Goal: Transaction & Acquisition: Purchase product/service

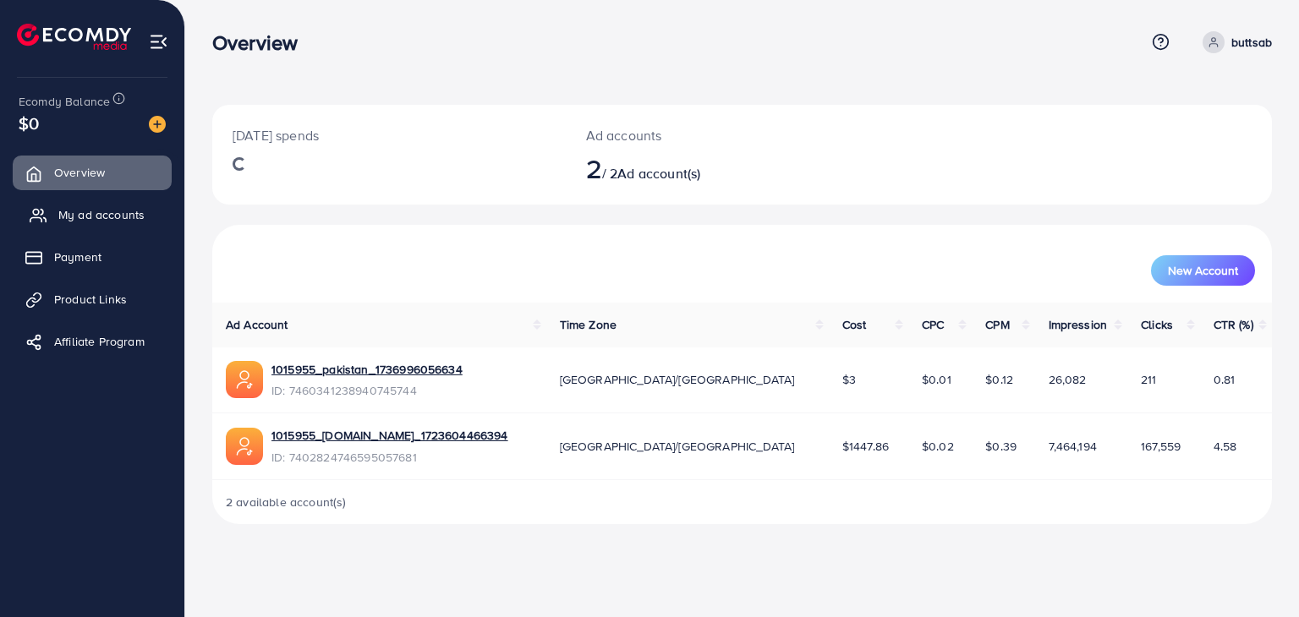
drag, startPoint x: 0, startPoint y: 0, endPoint x: 95, endPoint y: 217, distance: 237.0
click at [95, 217] on span "My ad accounts" at bounding box center [101, 214] width 86 height 17
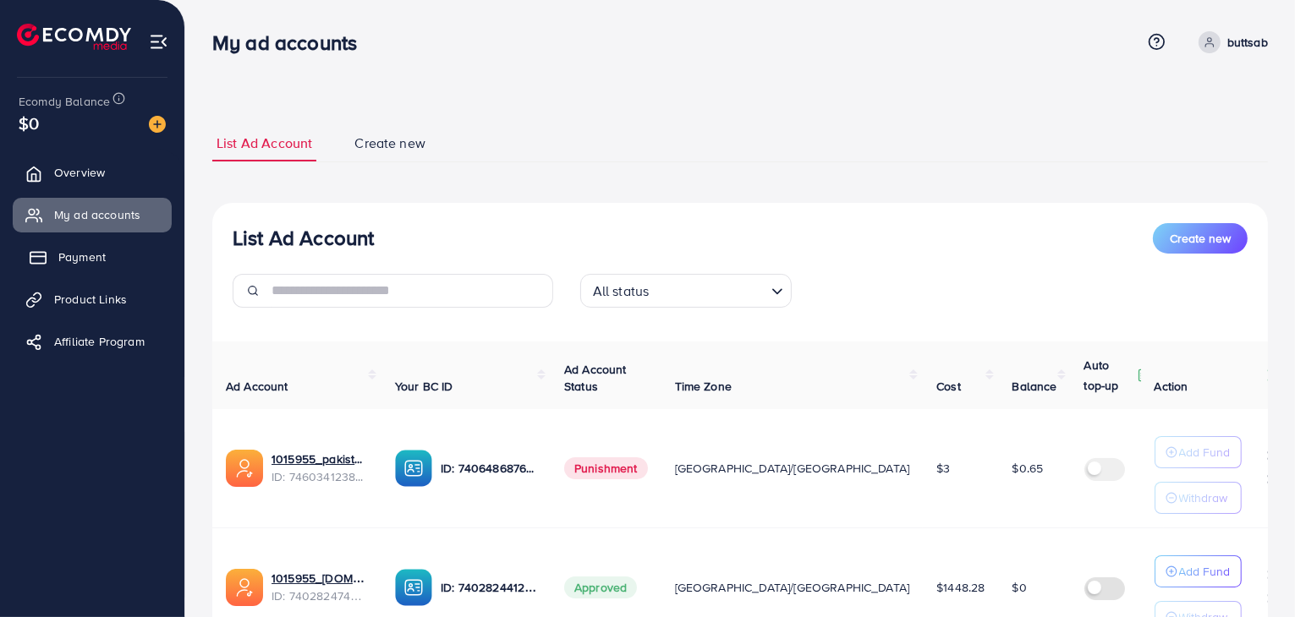
click at [96, 240] on link "Payment" at bounding box center [92, 257] width 159 height 34
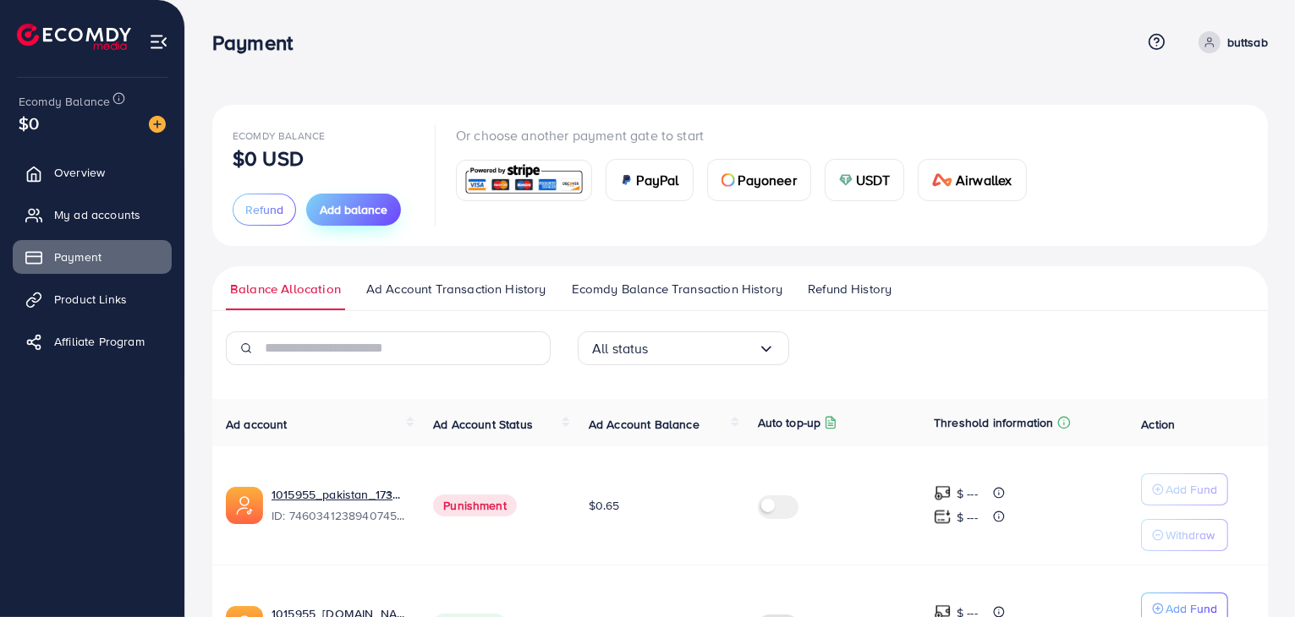
click at [352, 198] on button "Add balance" at bounding box center [353, 210] width 95 height 32
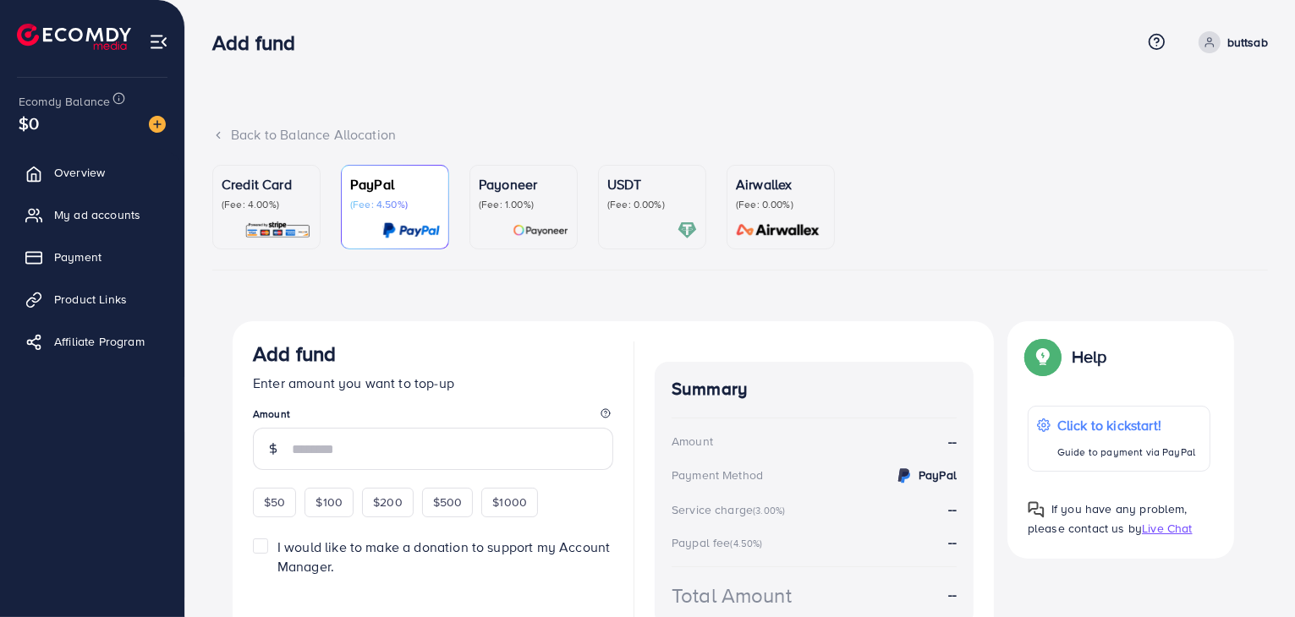
scroll to position [26, 0]
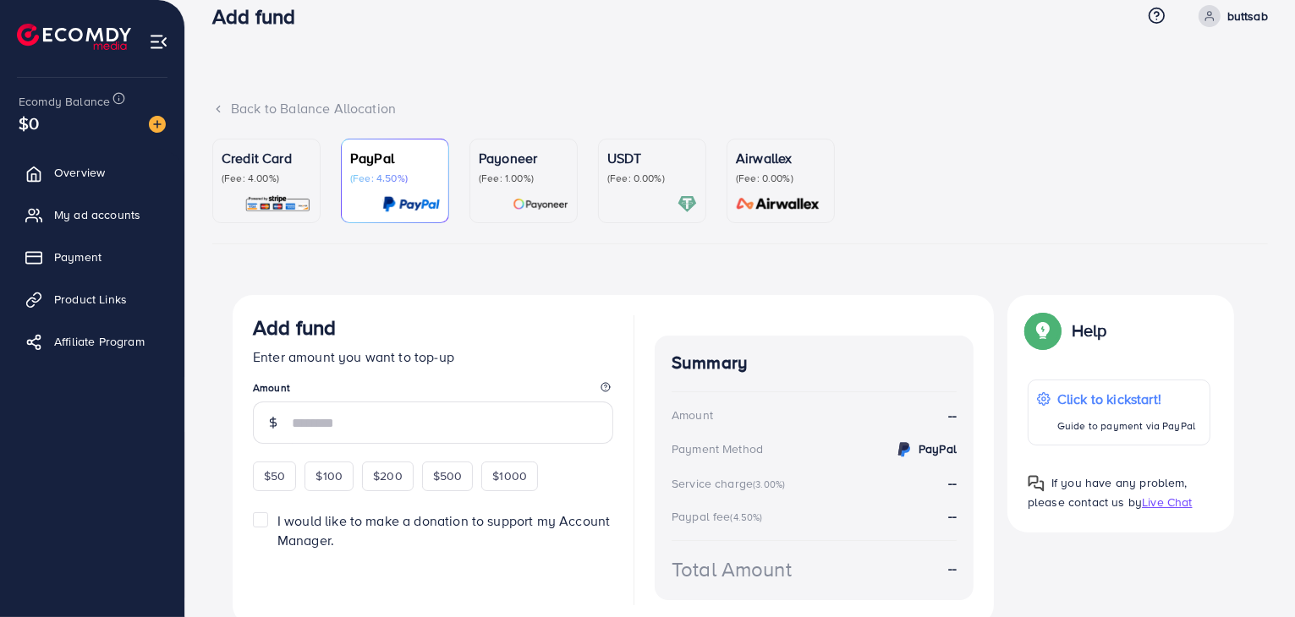
click at [614, 172] on p "(Fee: 0.00%)" at bounding box center [652, 179] width 90 height 14
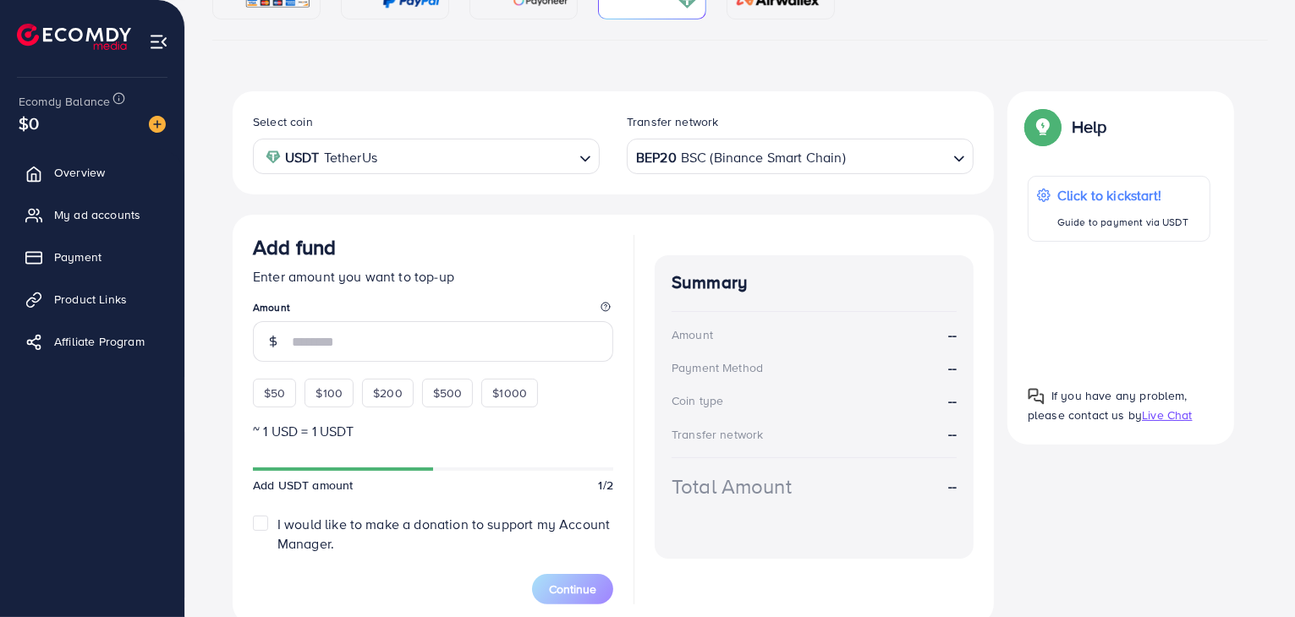
scroll to position [298, 0]
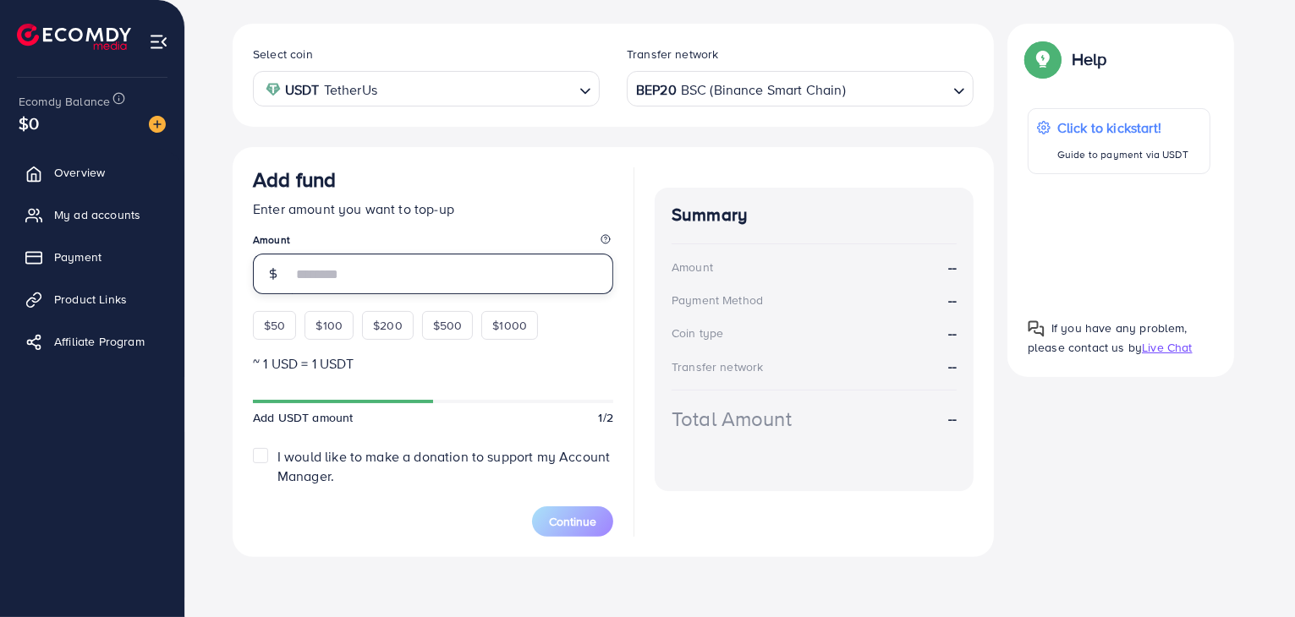
click at [464, 282] on input "number" at bounding box center [452, 274] width 321 height 41
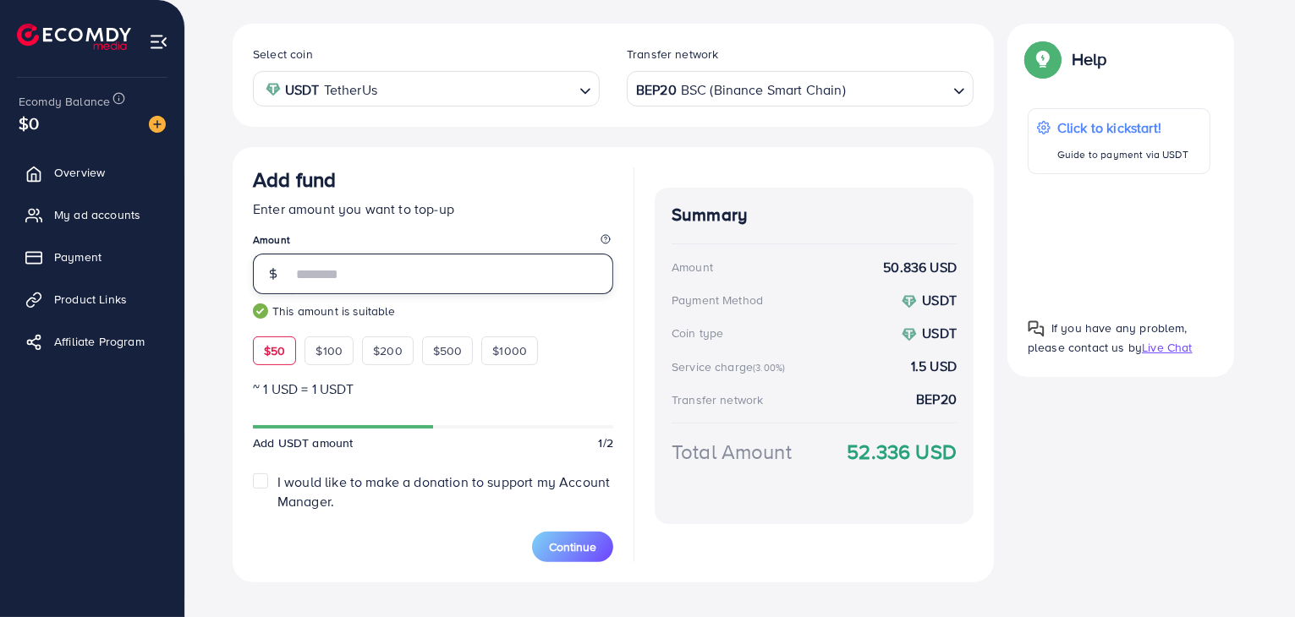
type input "**"
click at [904, 85] on input "Search for option" at bounding box center [896, 89] width 99 height 26
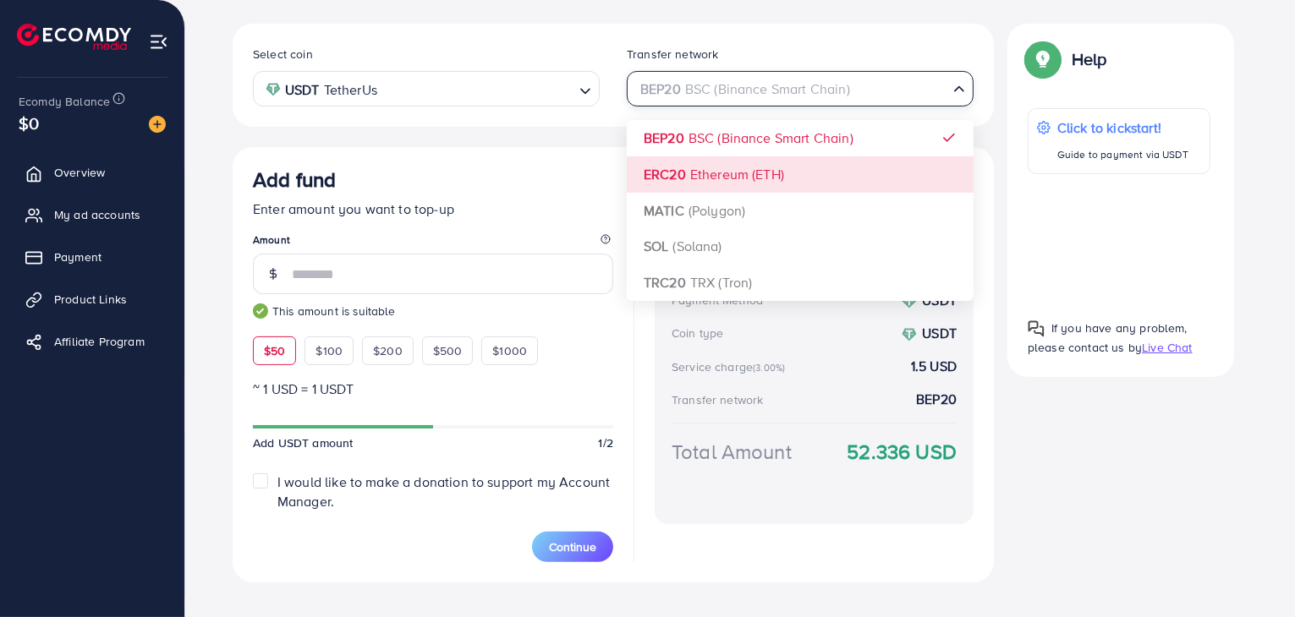
click at [761, 188] on div "Select coin USDT TetherUs Loading... Transfer network BEP20 BSC (Binance Smart …" at bounding box center [613, 303] width 761 height 559
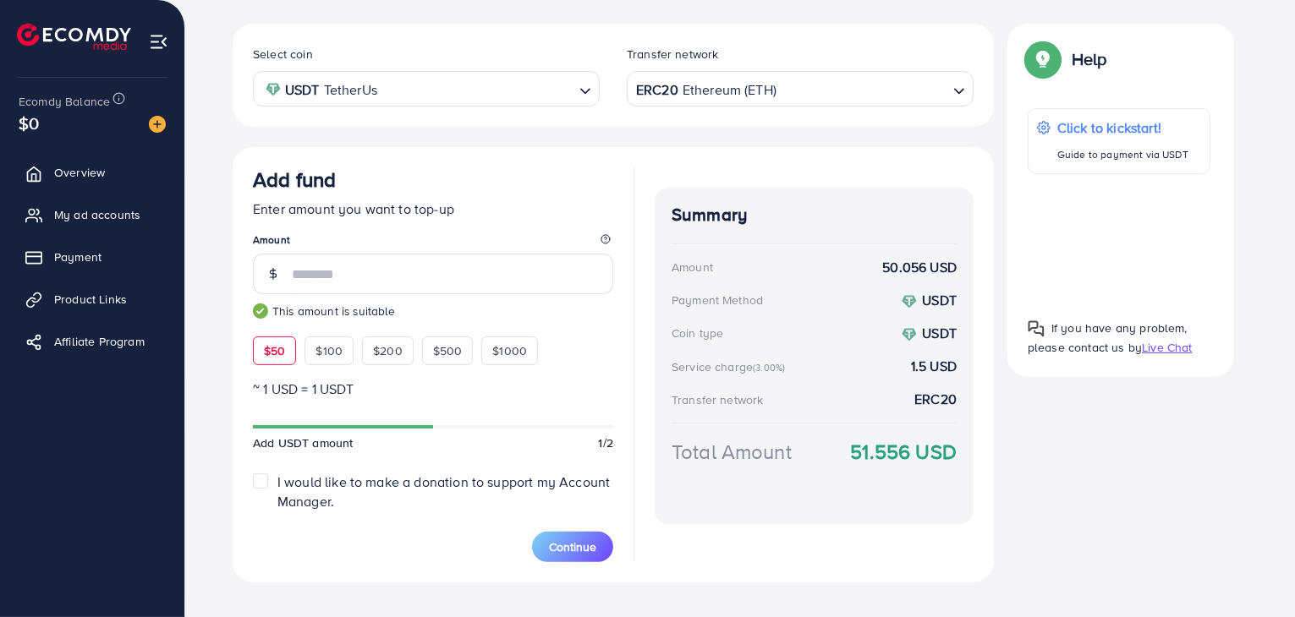
click at [808, 85] on input "Search for option" at bounding box center [862, 89] width 168 height 26
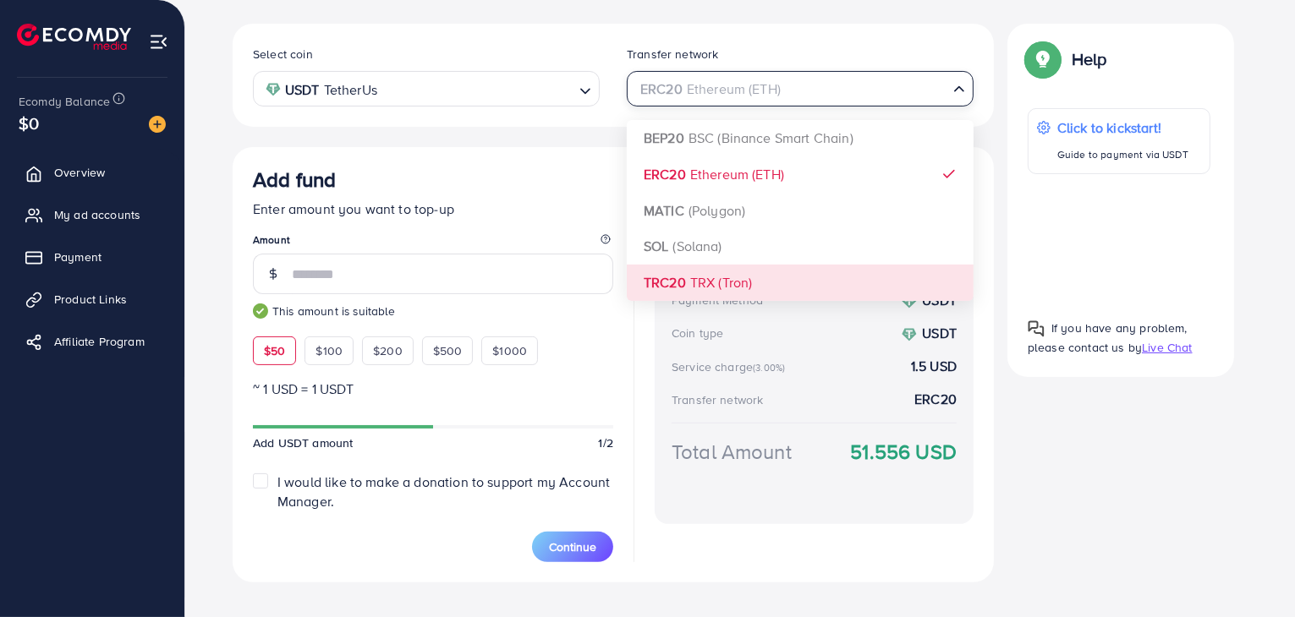
click at [708, 268] on div "Select coin USDT TetherUs Loading... Transfer network ERC20 Ethereum (ETH) Load…" at bounding box center [613, 303] width 761 height 559
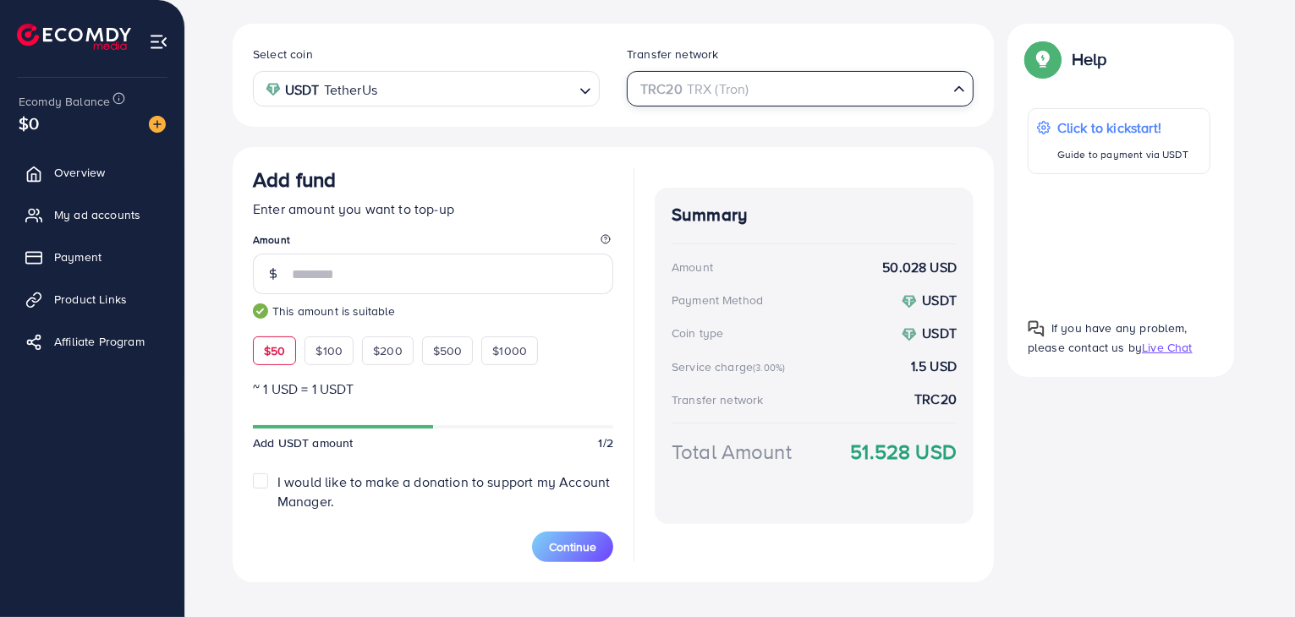
click at [844, 84] on input "Search for option" at bounding box center [790, 89] width 312 height 26
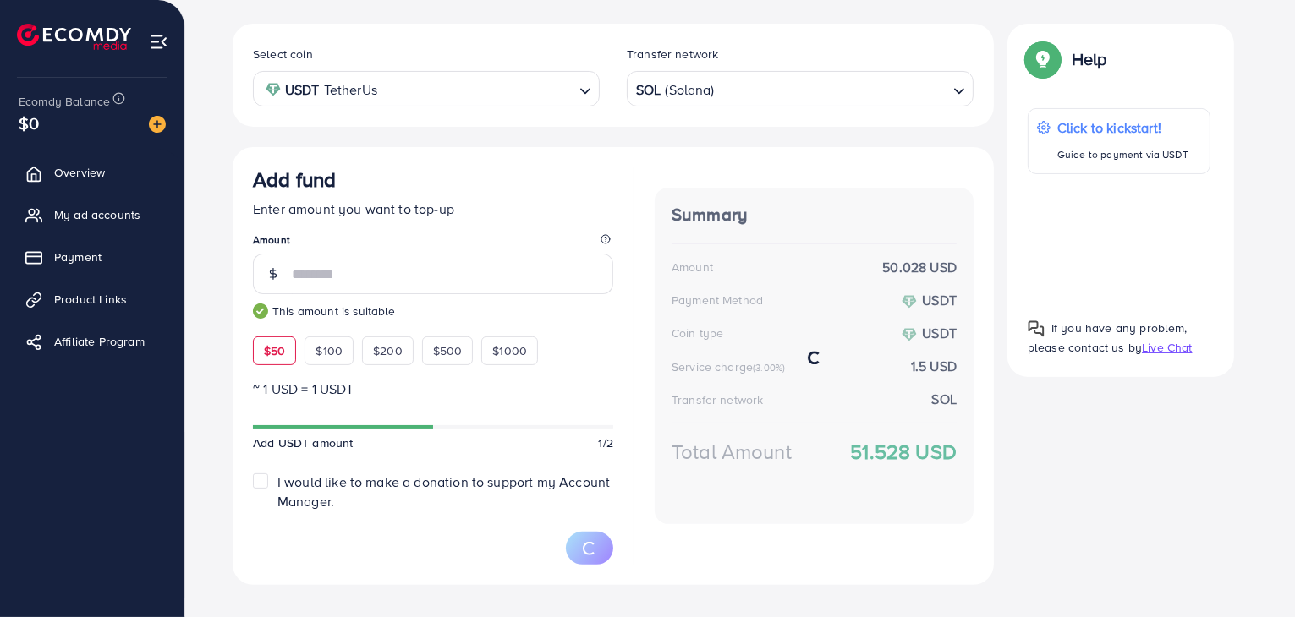
click at [699, 247] on div "Select coin USDT TetherUs Loading... Transfer network SOL (Solana) Loading... B…" at bounding box center [613, 304] width 761 height 561
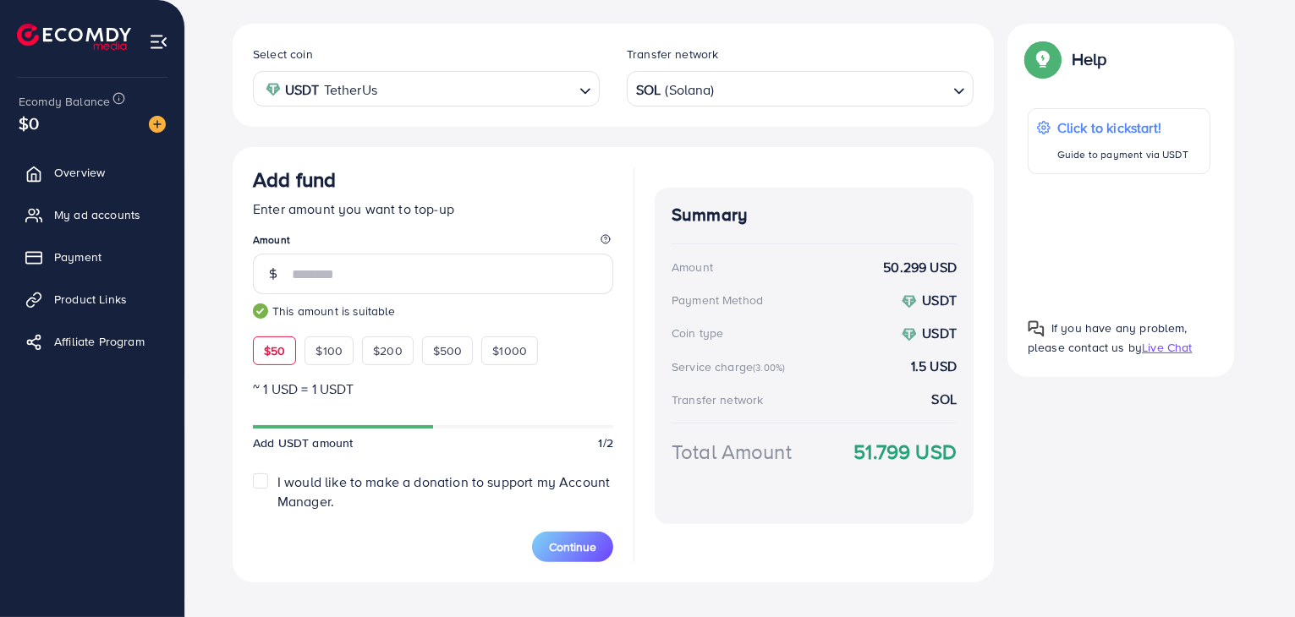
click at [825, 87] on input "Search for option" at bounding box center [831, 89] width 230 height 26
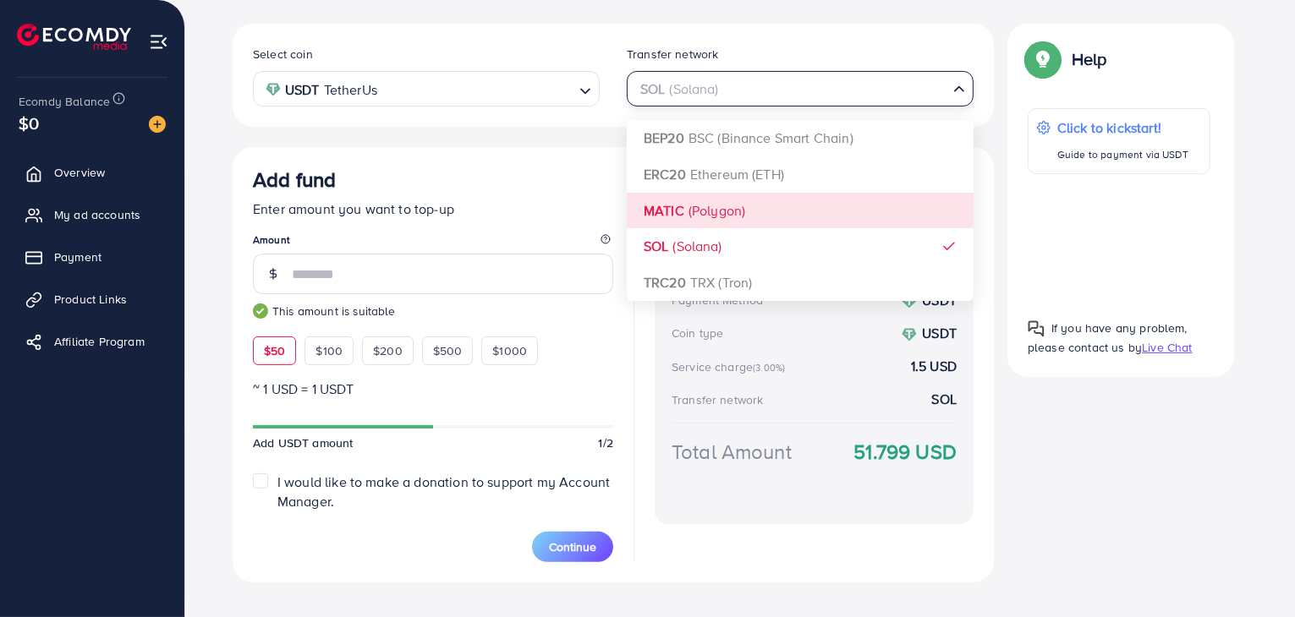
click at [672, 202] on div "Select coin USDT TetherUs Loading... Transfer network SOL (Solana) Loading... B…" at bounding box center [613, 303] width 761 height 559
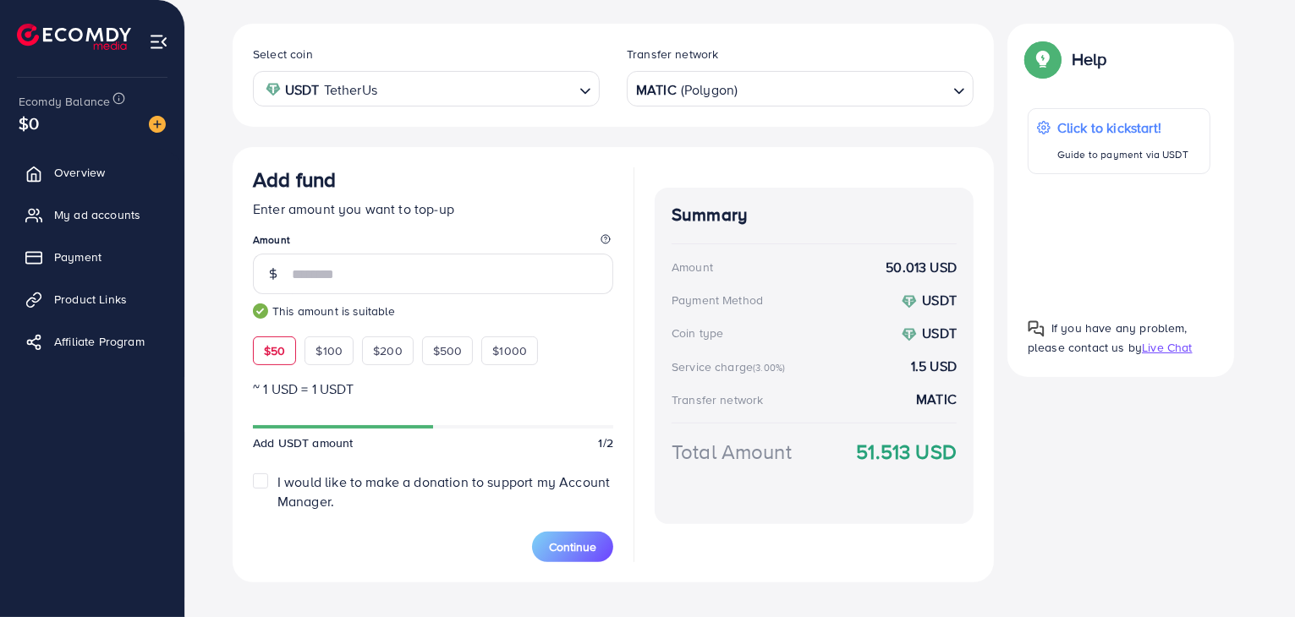
click at [818, 91] on input "Search for option" at bounding box center [842, 89] width 207 height 26
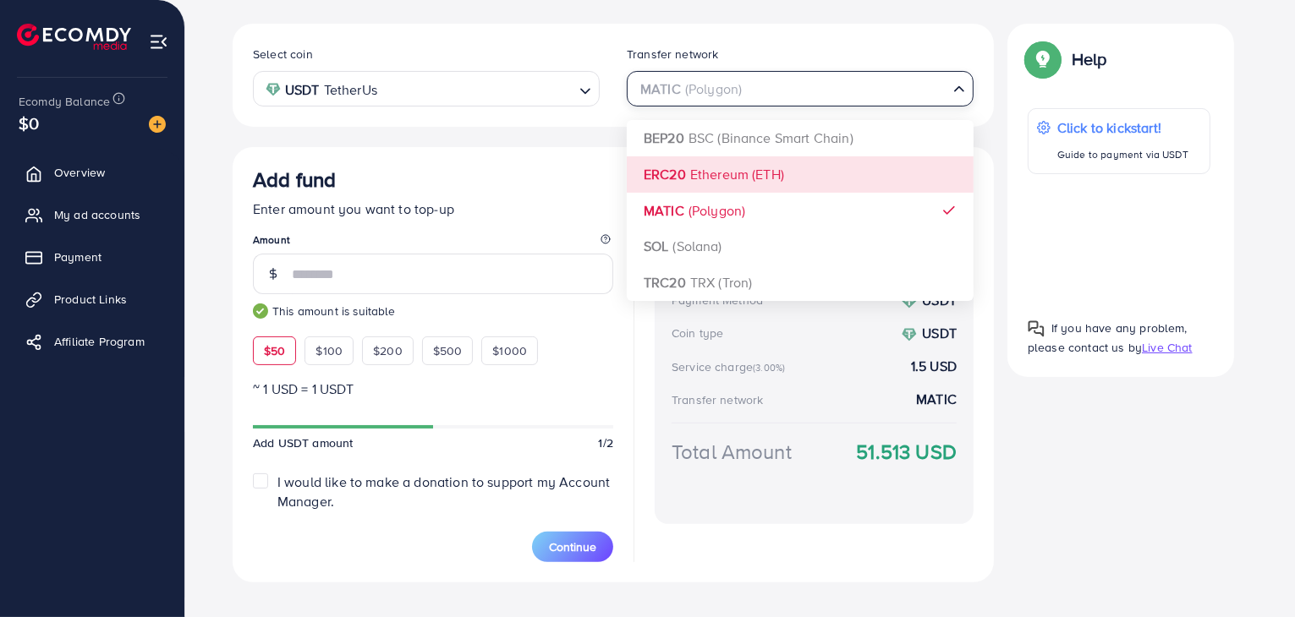
click at [707, 183] on div "Select coin USDT TetherUs Loading... Transfer network MATIC (Polygon) Loading..…" at bounding box center [613, 303] width 761 height 559
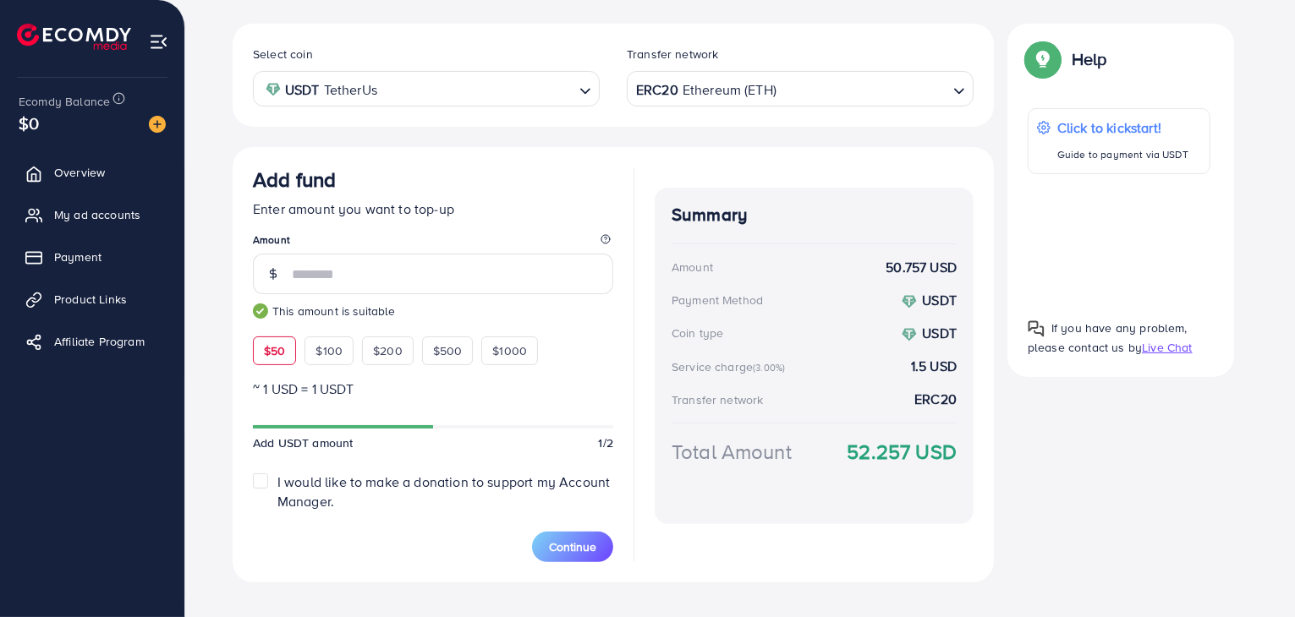
click at [785, 101] on div "ERC20 Ethereum (ETH) Loading..." at bounding box center [800, 88] width 347 height 35
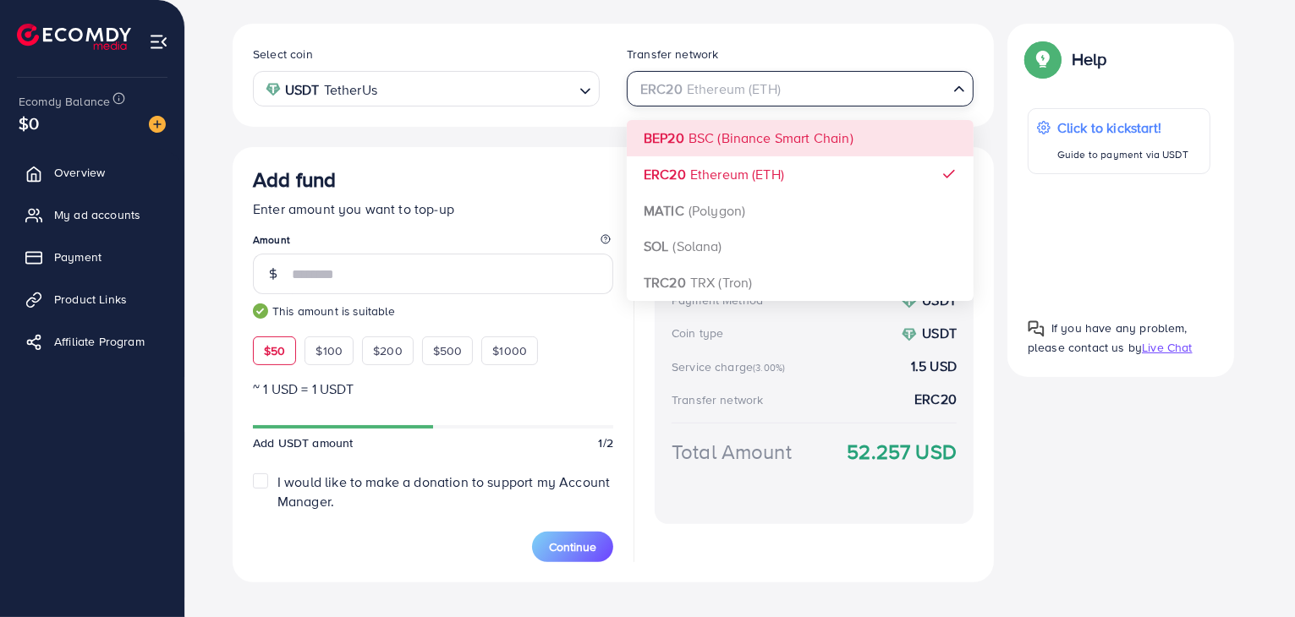
click at [764, 152] on div "Select coin USDT TetherUs Loading... Transfer network ERC20 Ethereum (ETH) Load…" at bounding box center [613, 303] width 761 height 559
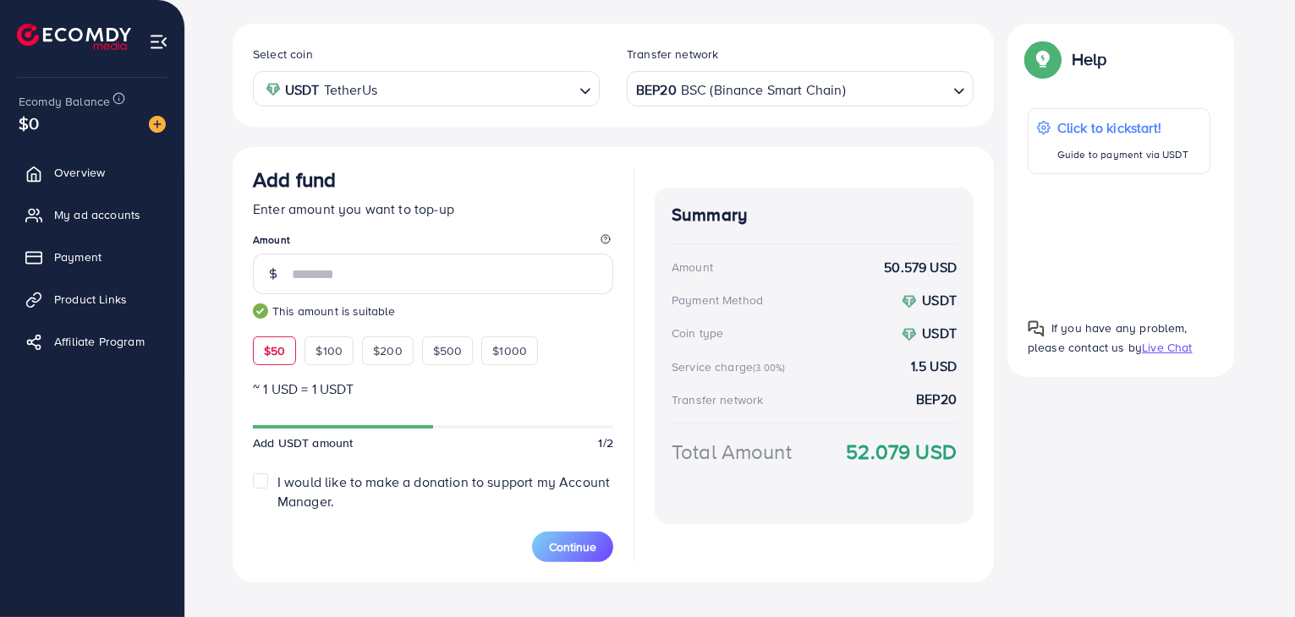
click at [850, 71] on div "BEP20 BSC (Binance Smart Chain) Loading..." at bounding box center [800, 88] width 347 height 35
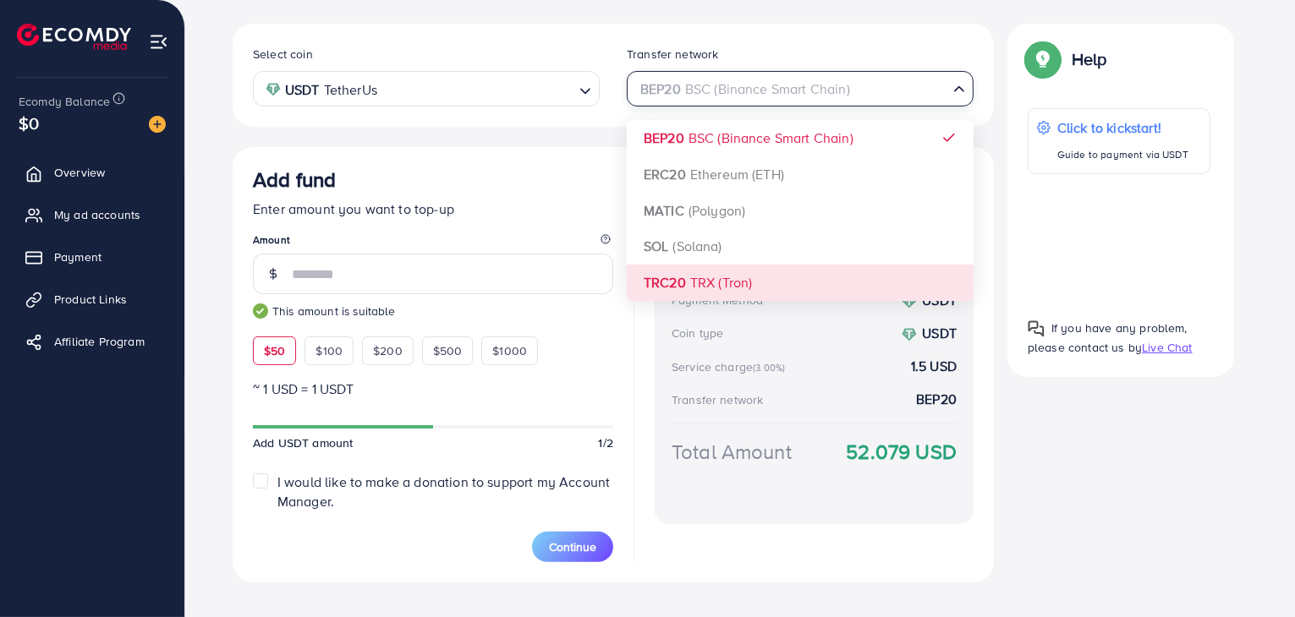
click at [792, 271] on div "Select coin USDT TetherUs Loading... Transfer network BEP20 BSC (Binance Smart …" at bounding box center [613, 303] width 761 height 559
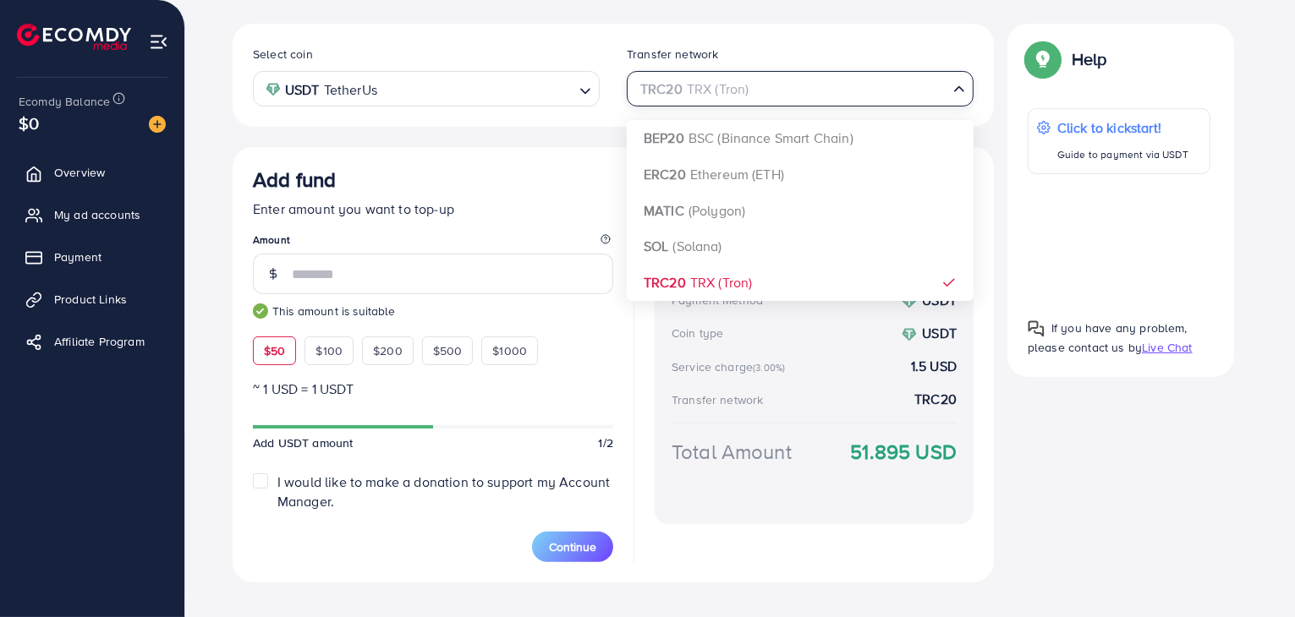
click at [809, 92] on input "Search for option" at bounding box center [790, 89] width 312 height 26
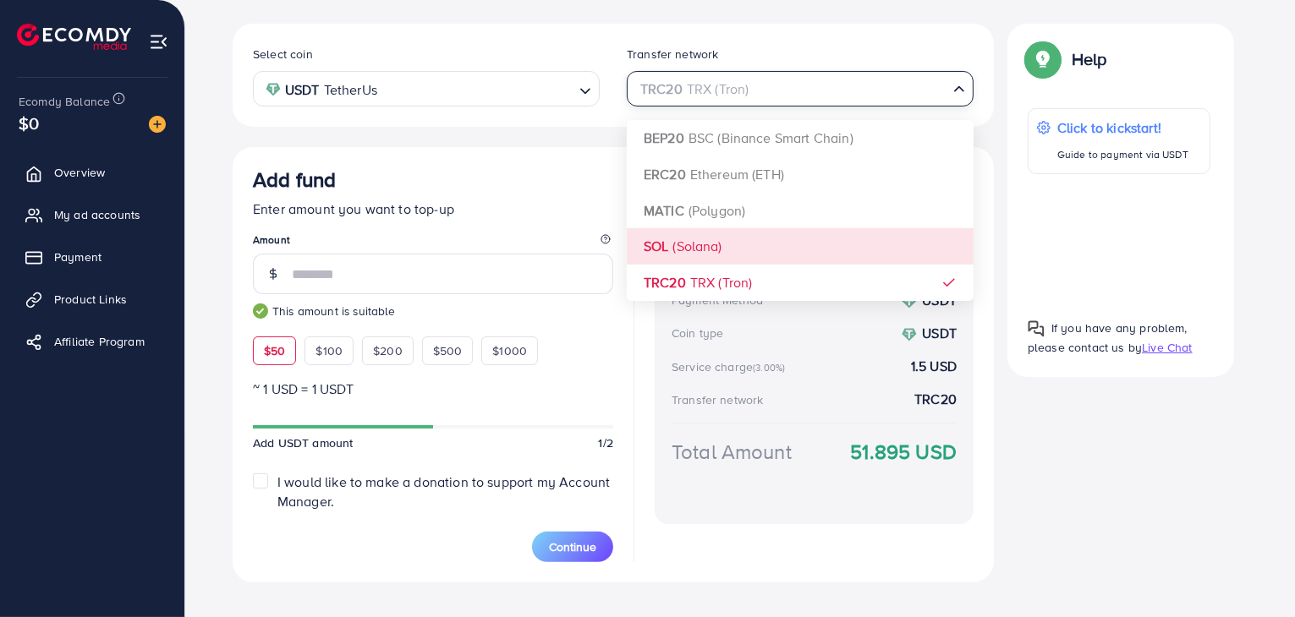
click at [721, 245] on div "Select coin USDT TetherUs Loading... Transfer network TRC20 TRX (Tron) Loading.…" at bounding box center [613, 303] width 761 height 559
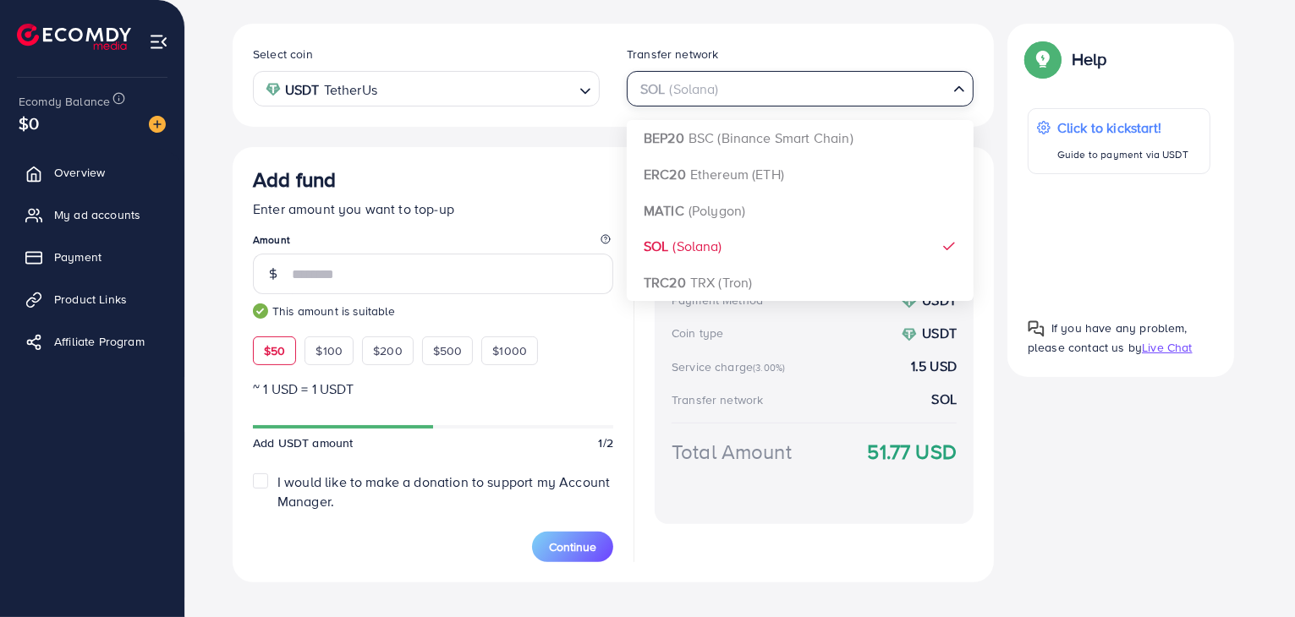
click at [776, 90] on input "Search for option" at bounding box center [790, 89] width 312 height 26
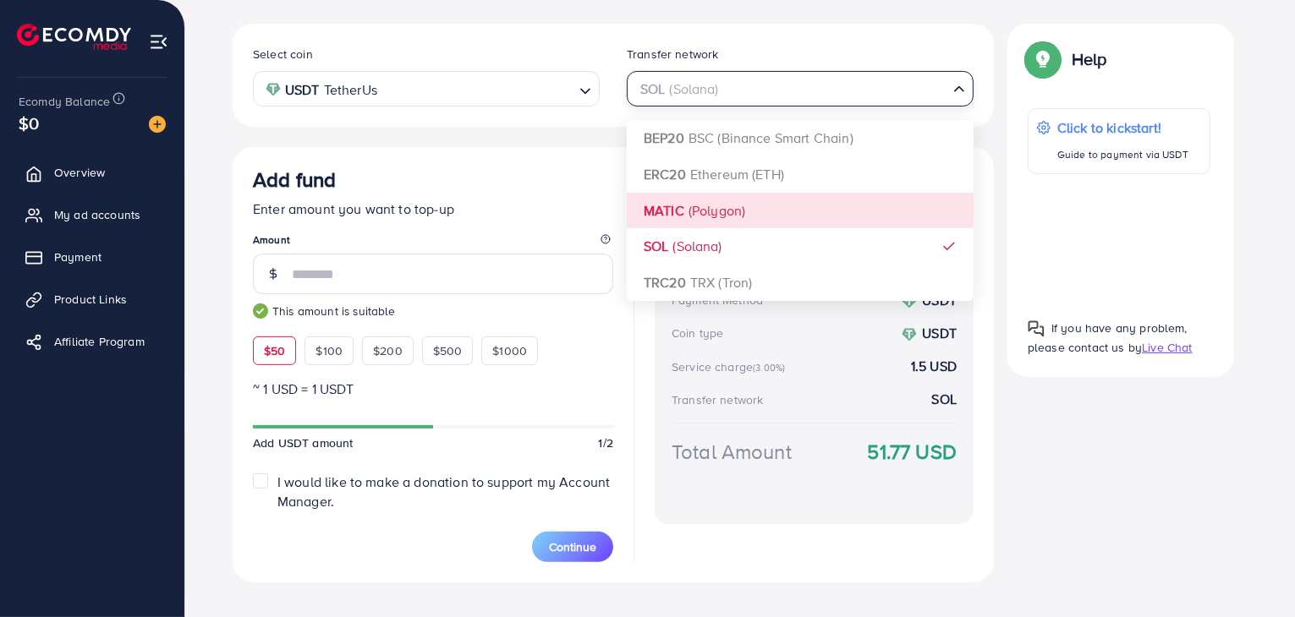
click at [716, 211] on div "Select coin USDT TetherUs Loading... Transfer network SOL (Solana) Loading... B…" at bounding box center [613, 303] width 761 height 559
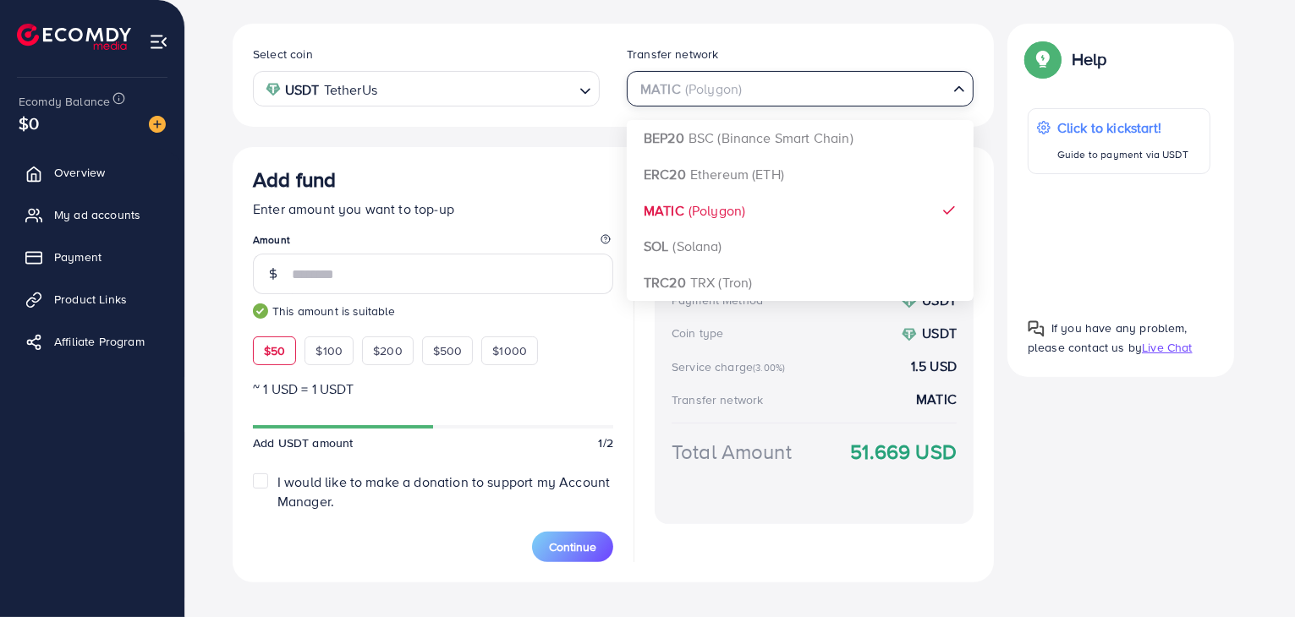
click at [746, 92] on input "Search for option" at bounding box center [790, 89] width 312 height 26
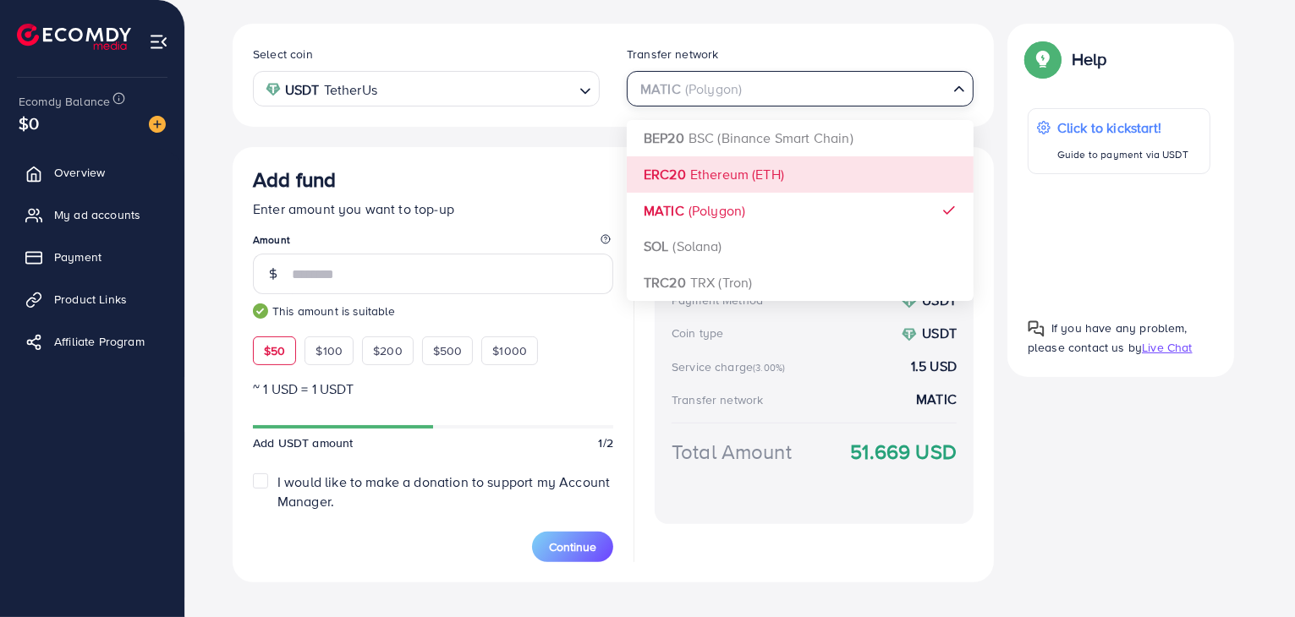
click at [717, 185] on div "Select coin USDT TetherUs Loading... Transfer network MATIC (Polygon) Loading..…" at bounding box center [613, 303] width 761 height 559
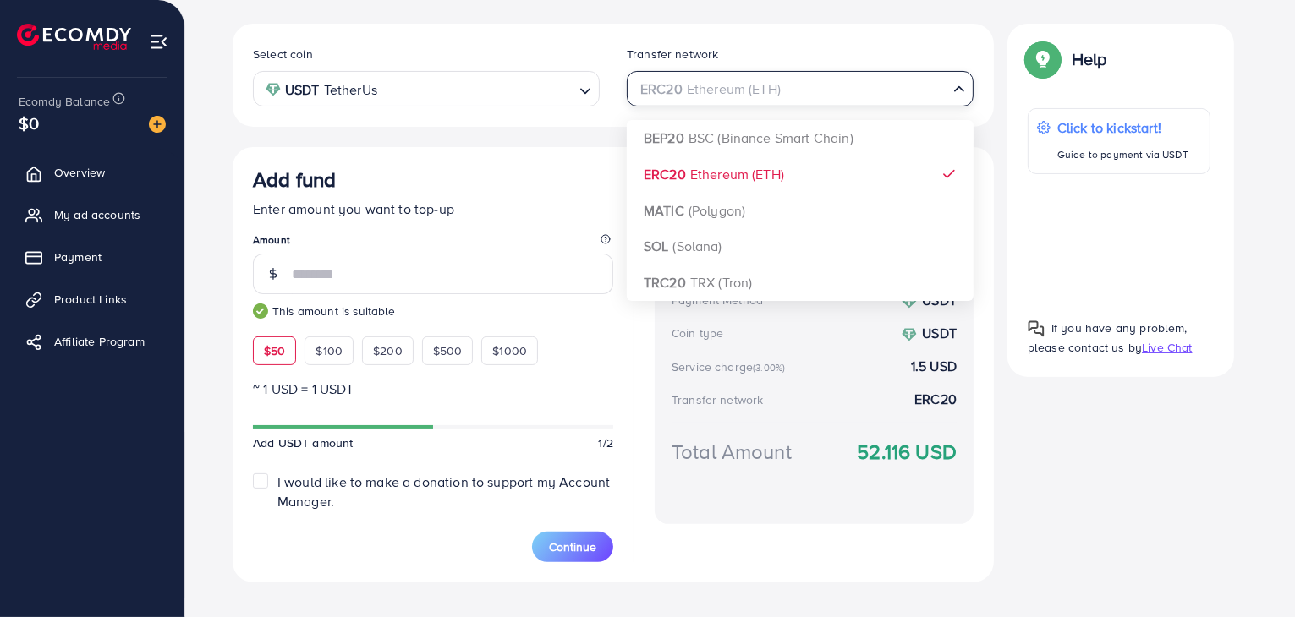
click at [742, 104] on div "ERC20 Ethereum (ETH) Loading..." at bounding box center [800, 88] width 347 height 35
click at [725, 137] on div "Select coin USDT TetherUs Loading... Transfer network ERC20 Ethereum (ETH) Load…" at bounding box center [613, 303] width 761 height 559
click at [831, 99] on div "BEP20 BSC (Binance Smart Chain)" at bounding box center [789, 88] width 315 height 30
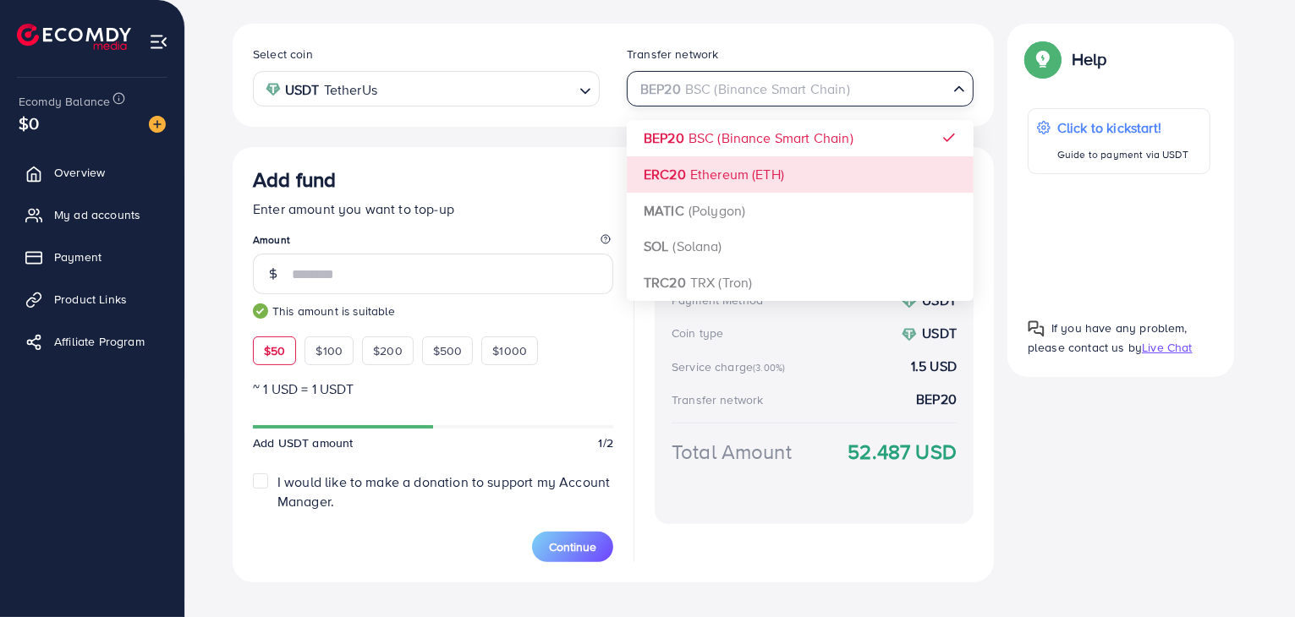
click at [779, 180] on div "Select coin USDT TetherUs Loading... Transfer network BEP20 BSC (Binance Smart …" at bounding box center [613, 303] width 761 height 559
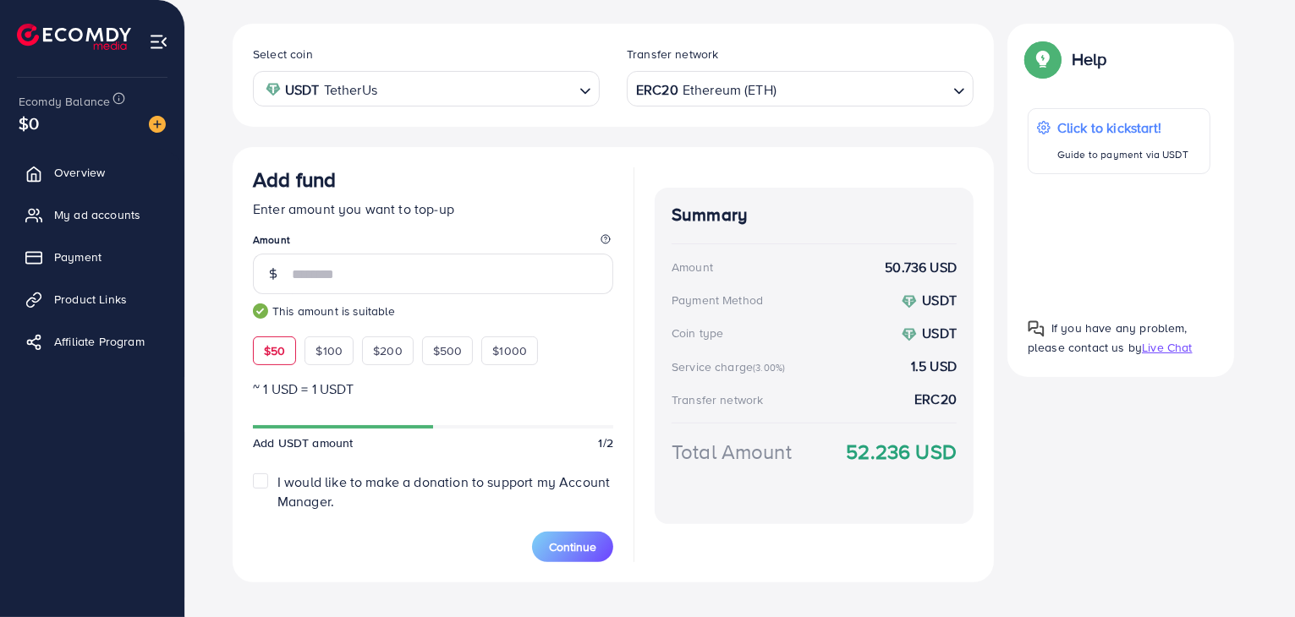
click at [828, 100] on input "Search for option" at bounding box center [862, 89] width 168 height 26
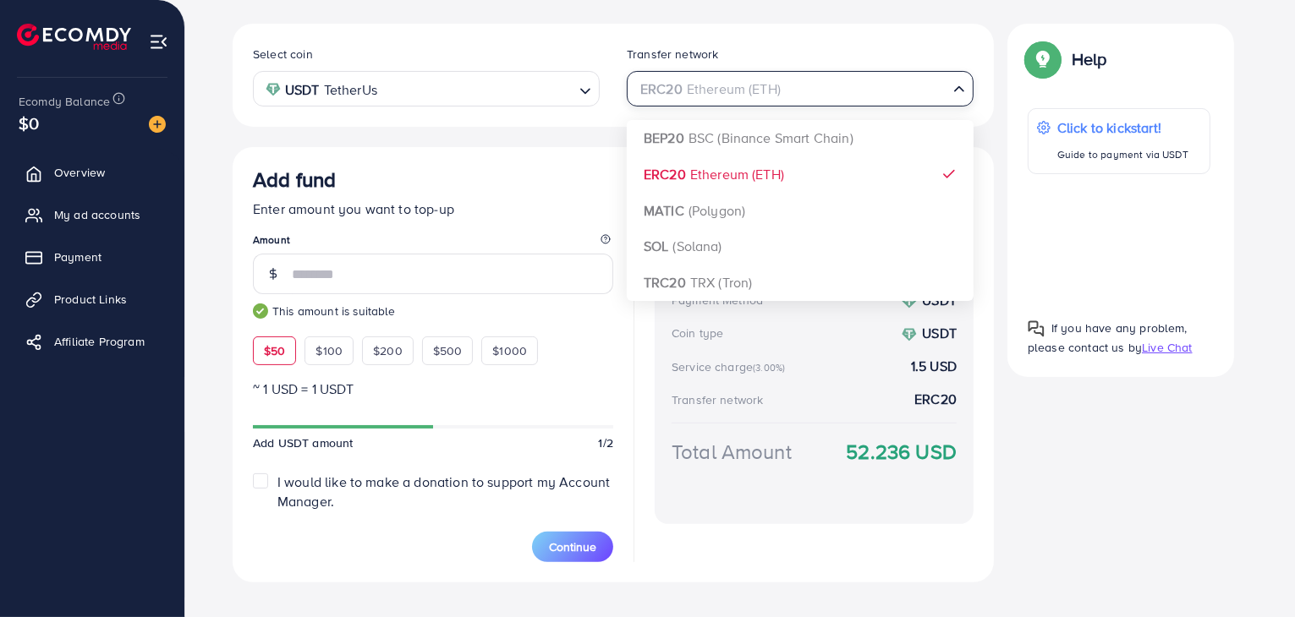
click at [774, 190] on div "Select coin USDT TetherUs Loading... Transfer network ERC20 Ethereum (ETH) Load…" at bounding box center [613, 303] width 761 height 559
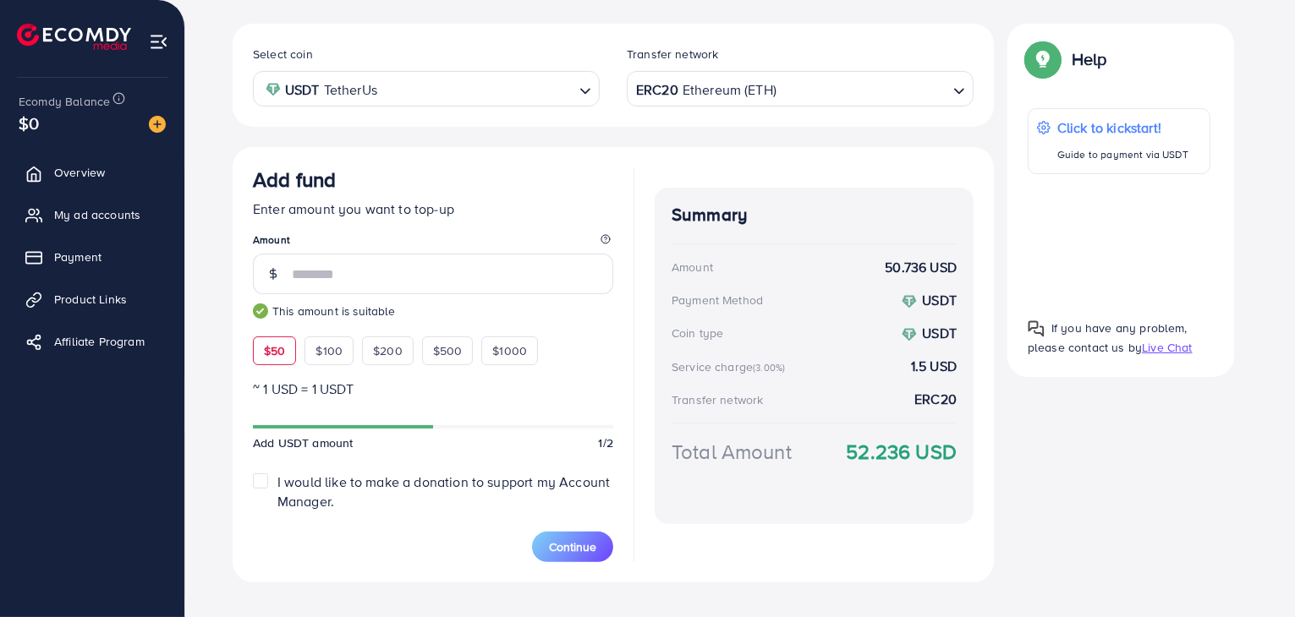
click at [769, 201] on div "Summary Amount 50.736 USD Payment Method USDT Coin type USDT Service charge (3.…" at bounding box center [813, 356] width 319 height 337
click at [829, 81] on input "Search for option" at bounding box center [862, 89] width 168 height 26
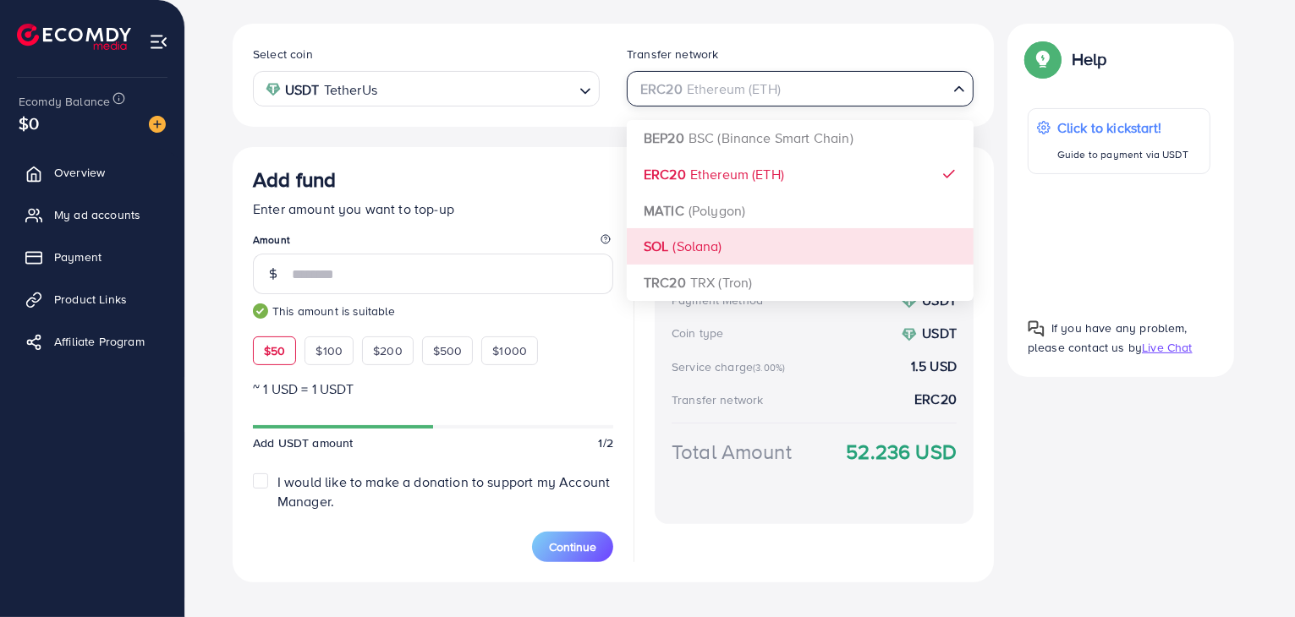
click at [754, 255] on div "Select coin USDT TetherUs Loading... Transfer network ERC20 Ethereum (ETH) Load…" at bounding box center [613, 303] width 761 height 559
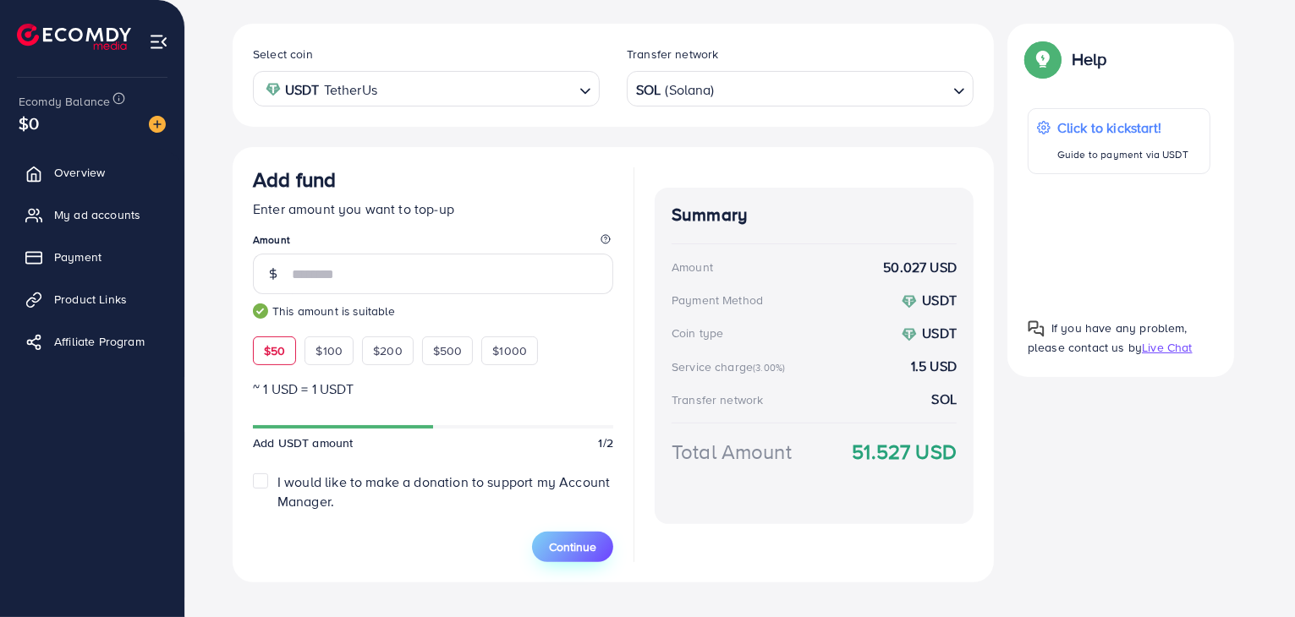
click at [594, 541] on span "Continue" at bounding box center [572, 547] width 47 height 17
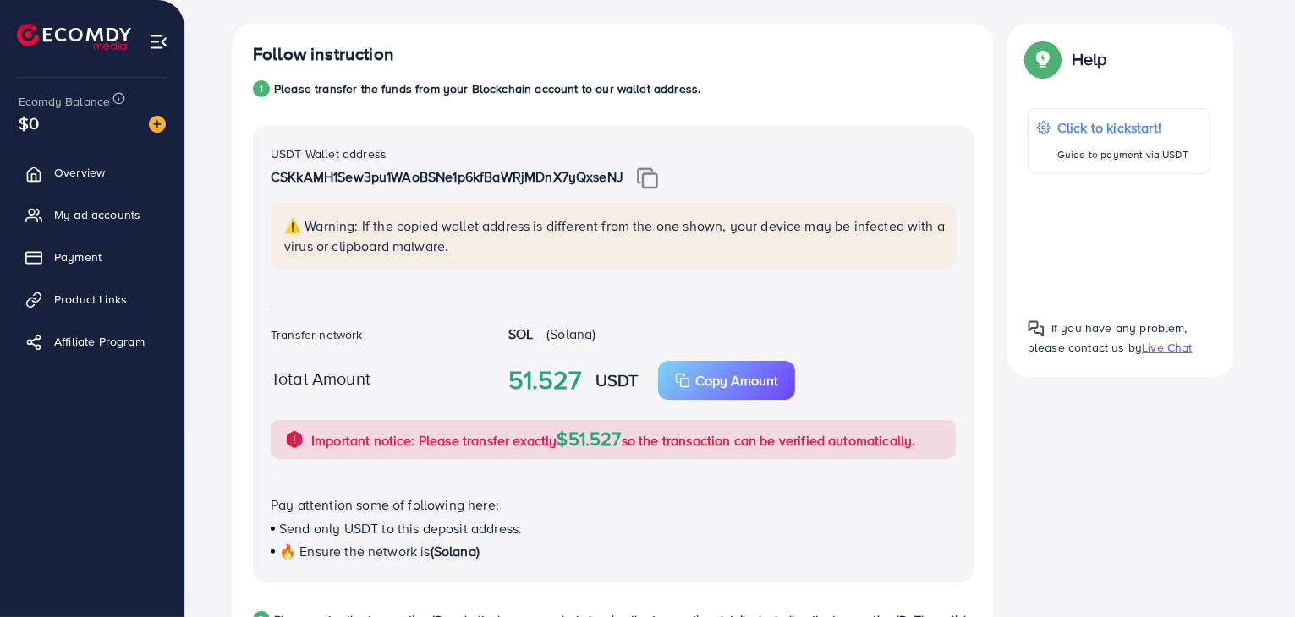
click at [653, 179] on img at bounding box center [647, 178] width 21 height 22
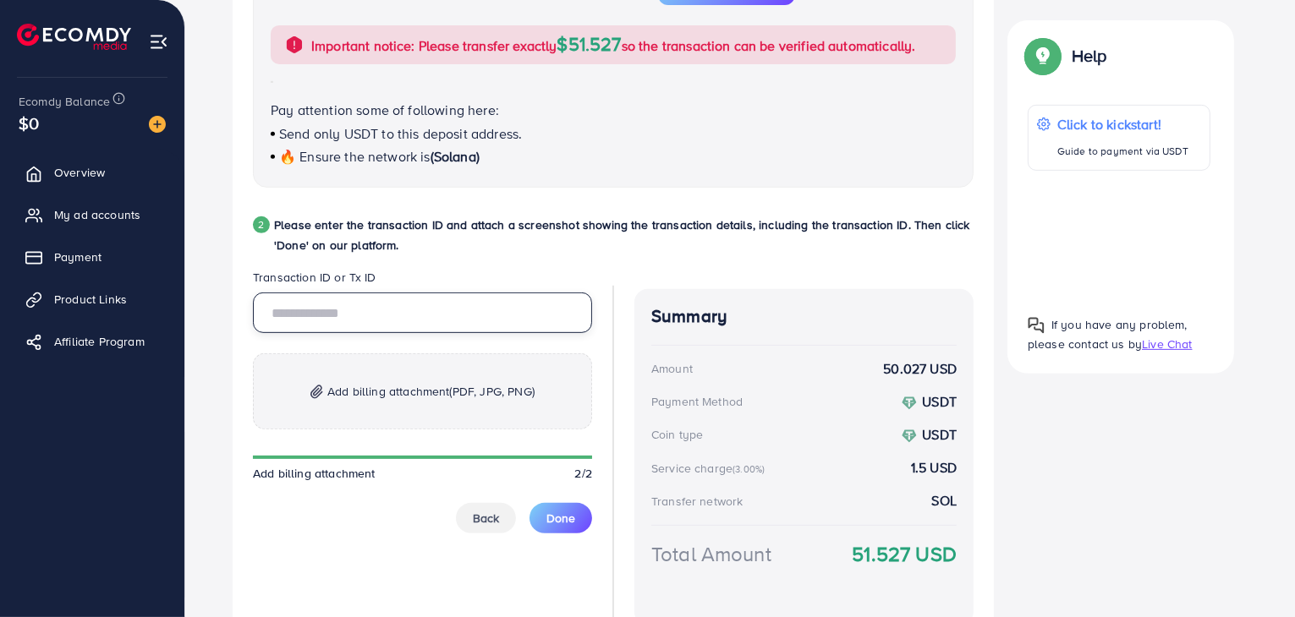
click at [510, 322] on input "text" at bounding box center [422, 313] width 339 height 41
paste input "**********"
type input "**********"
click at [396, 388] on span "Add billing attachment (PDF, JPG, PNG)" at bounding box center [430, 391] width 207 height 20
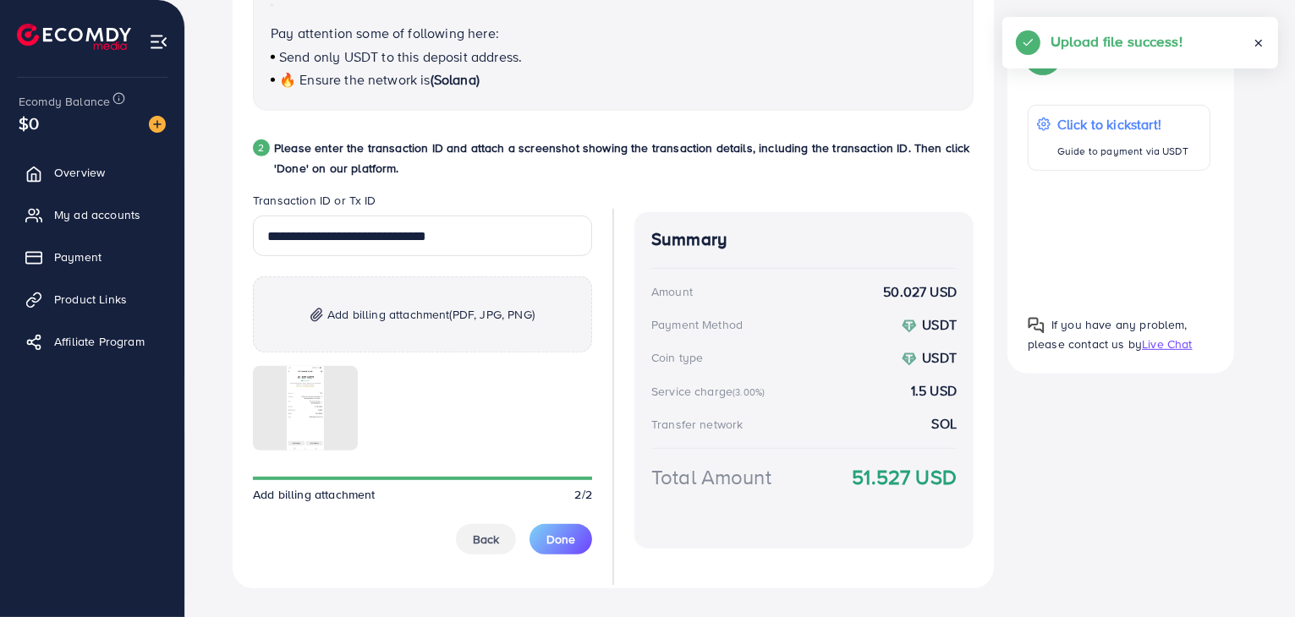
scroll to position [801, 0]
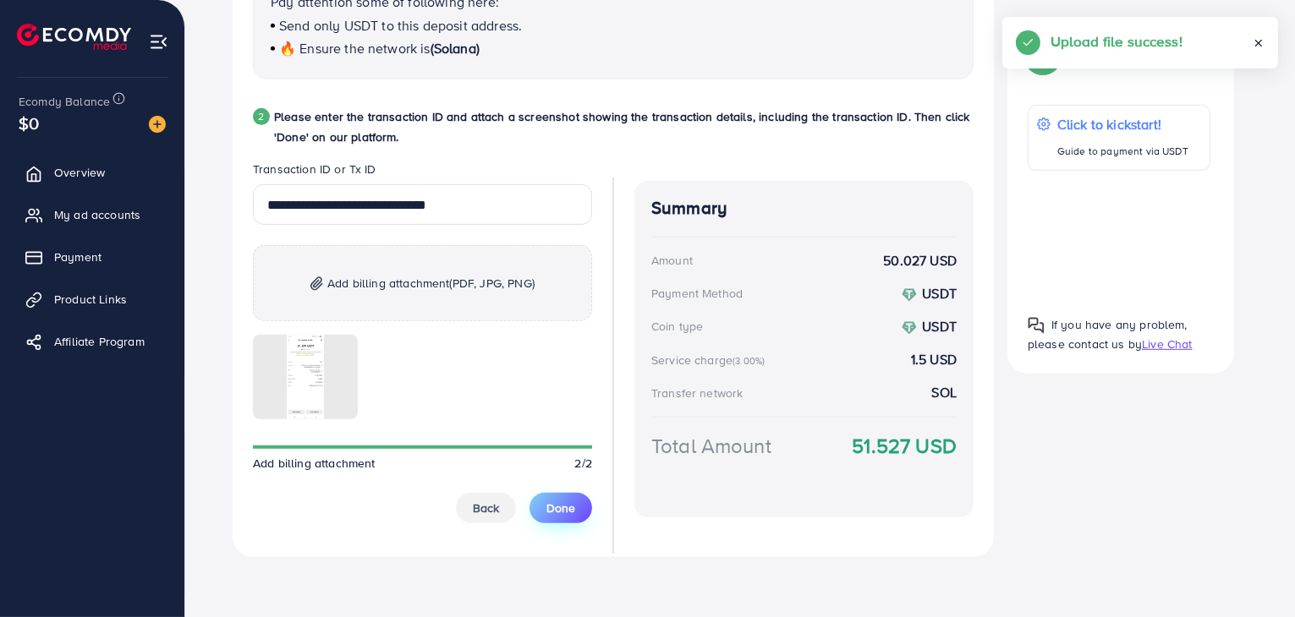
click at [572, 493] on button "Done" at bounding box center [560, 508] width 63 height 30
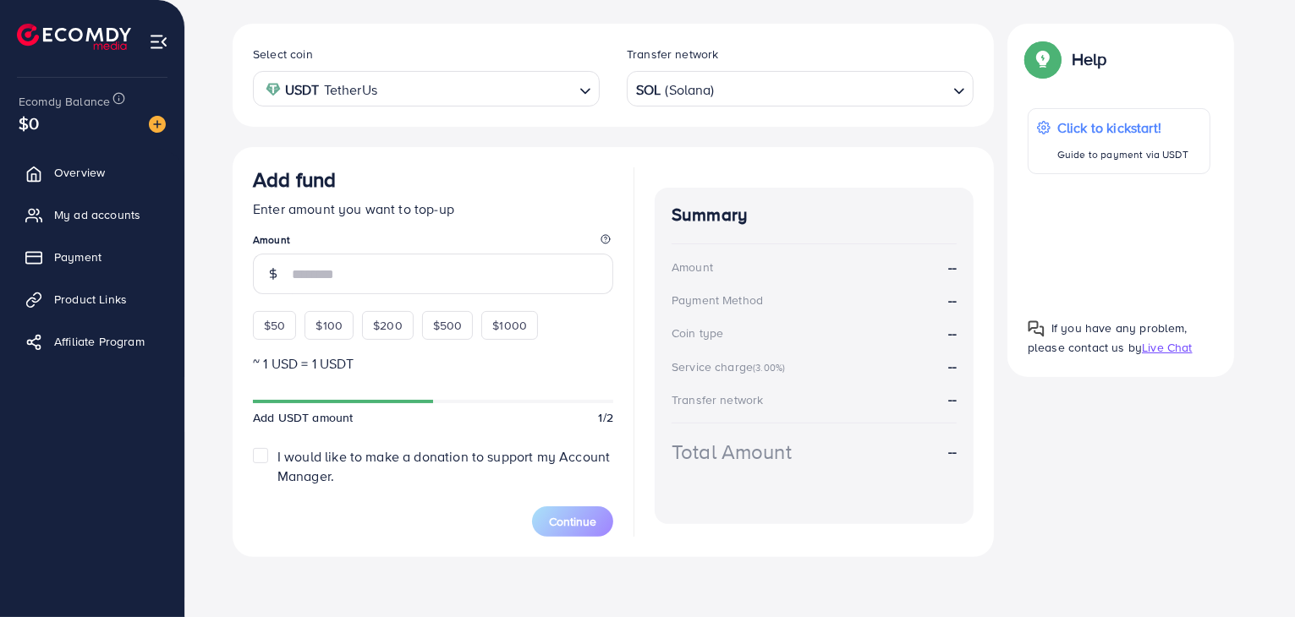
scroll to position [101, 0]
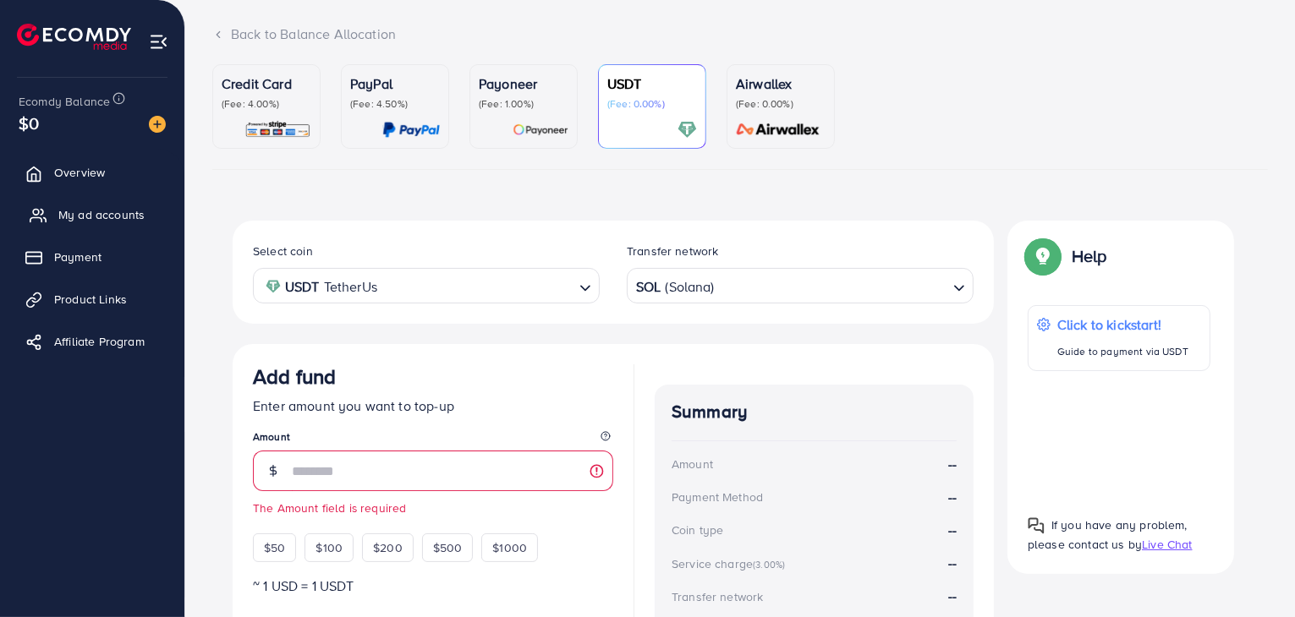
click at [71, 216] on span "My ad accounts" at bounding box center [101, 214] width 86 height 17
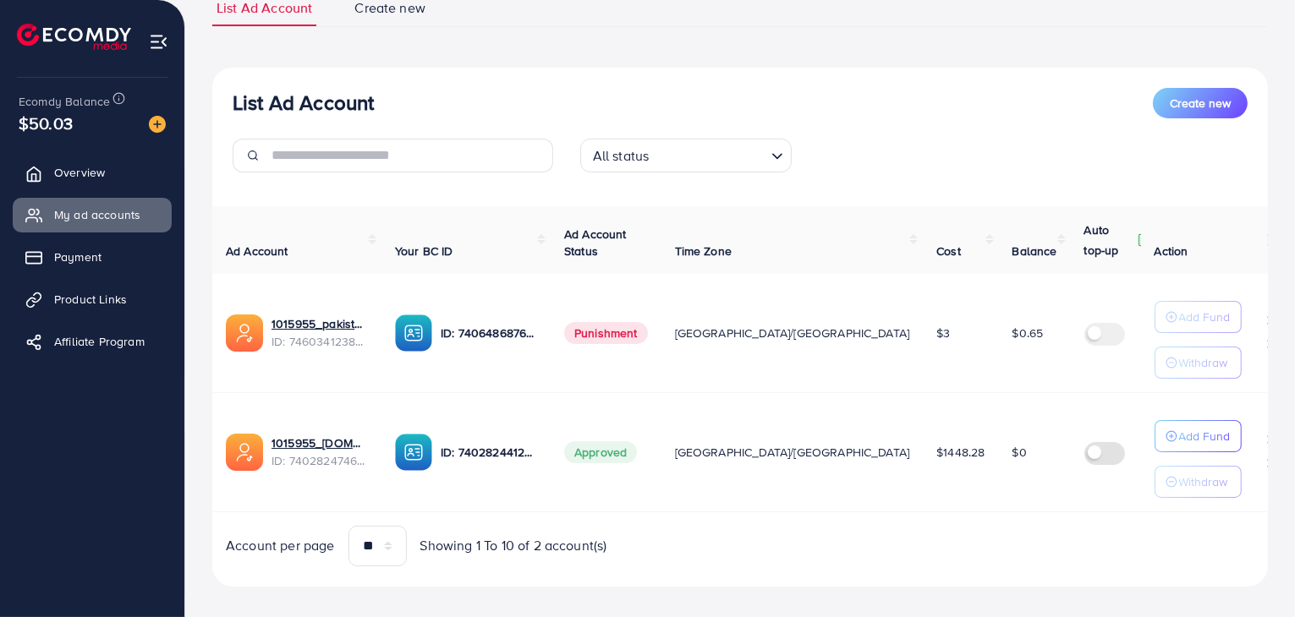
scroll to position [150, 0]
